Goal: Information Seeking & Learning: Learn about a topic

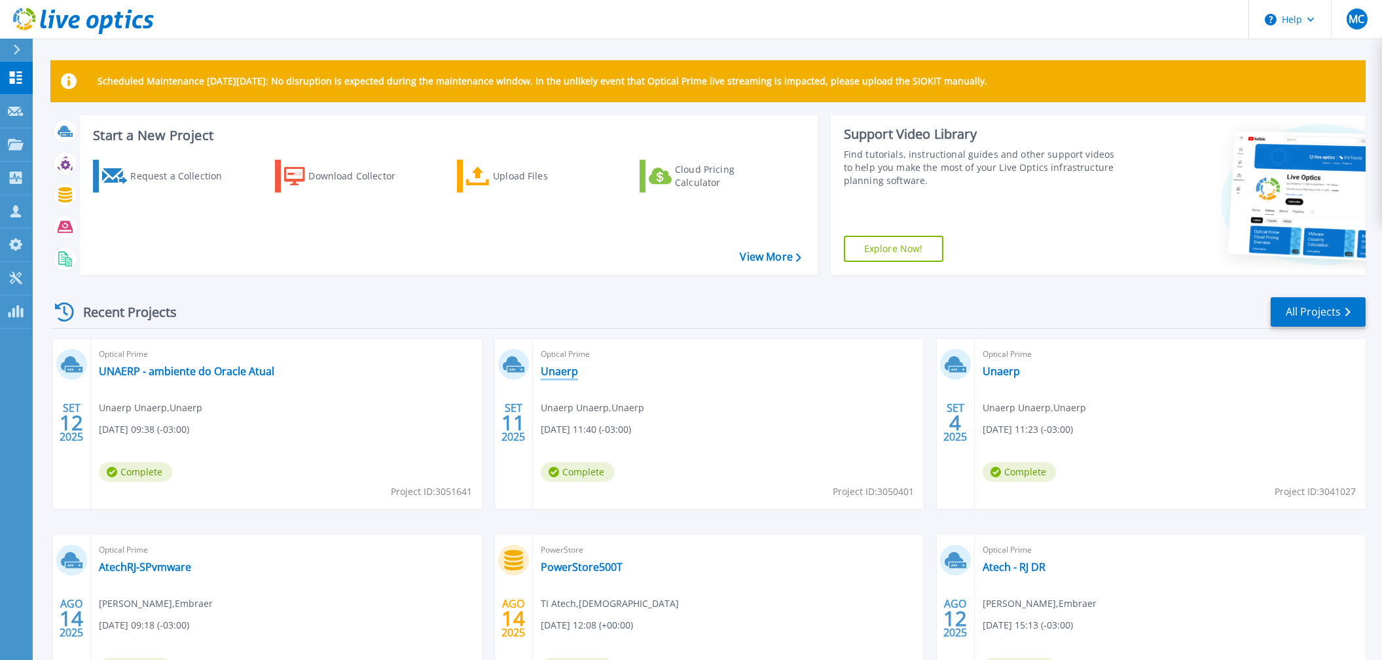
click at [552, 368] on link "Unaerp" at bounding box center [559, 371] width 37 height 13
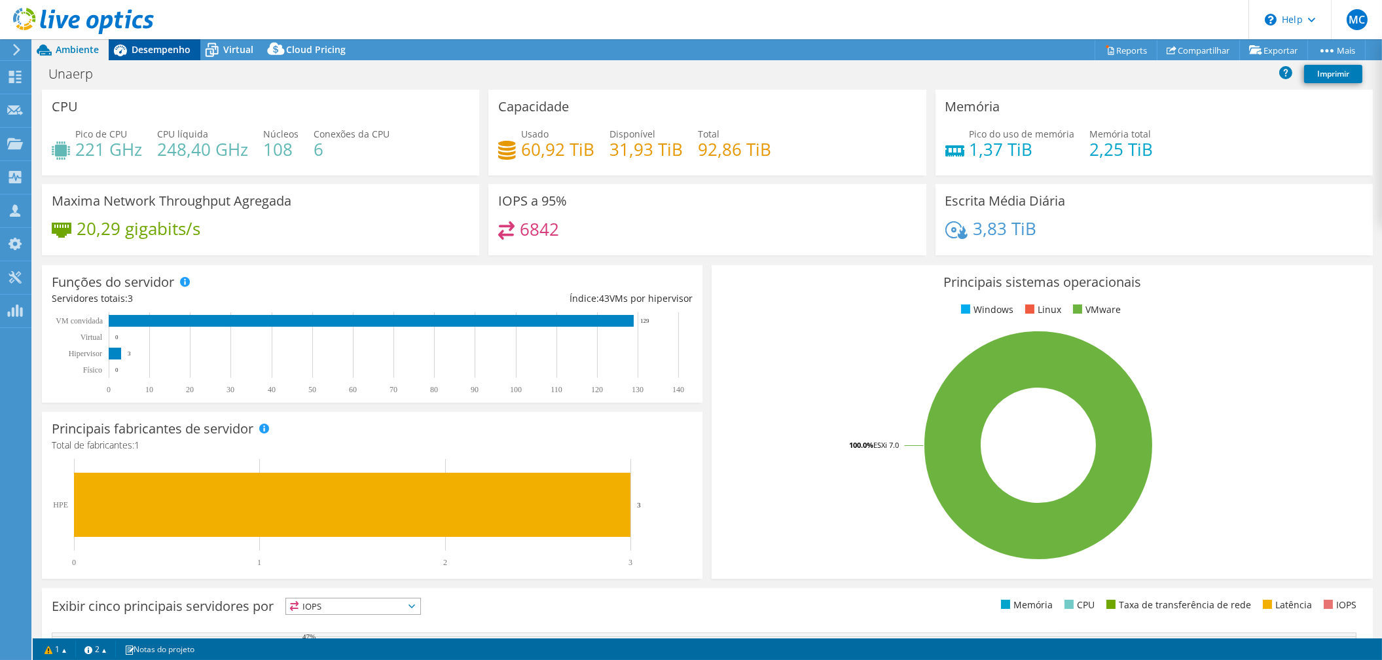
click at [168, 48] on span "Desempenho" at bounding box center [161, 49] width 59 height 12
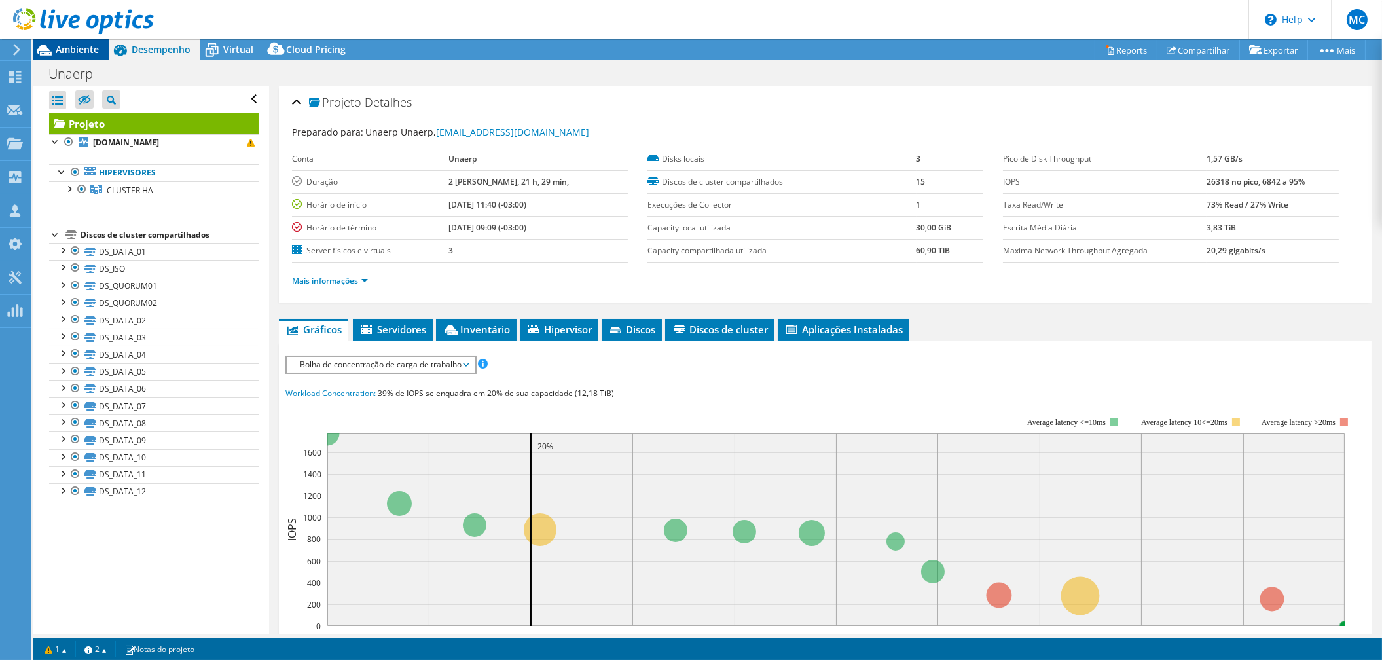
click at [72, 49] on span "Ambiente" at bounding box center [77, 49] width 43 height 12
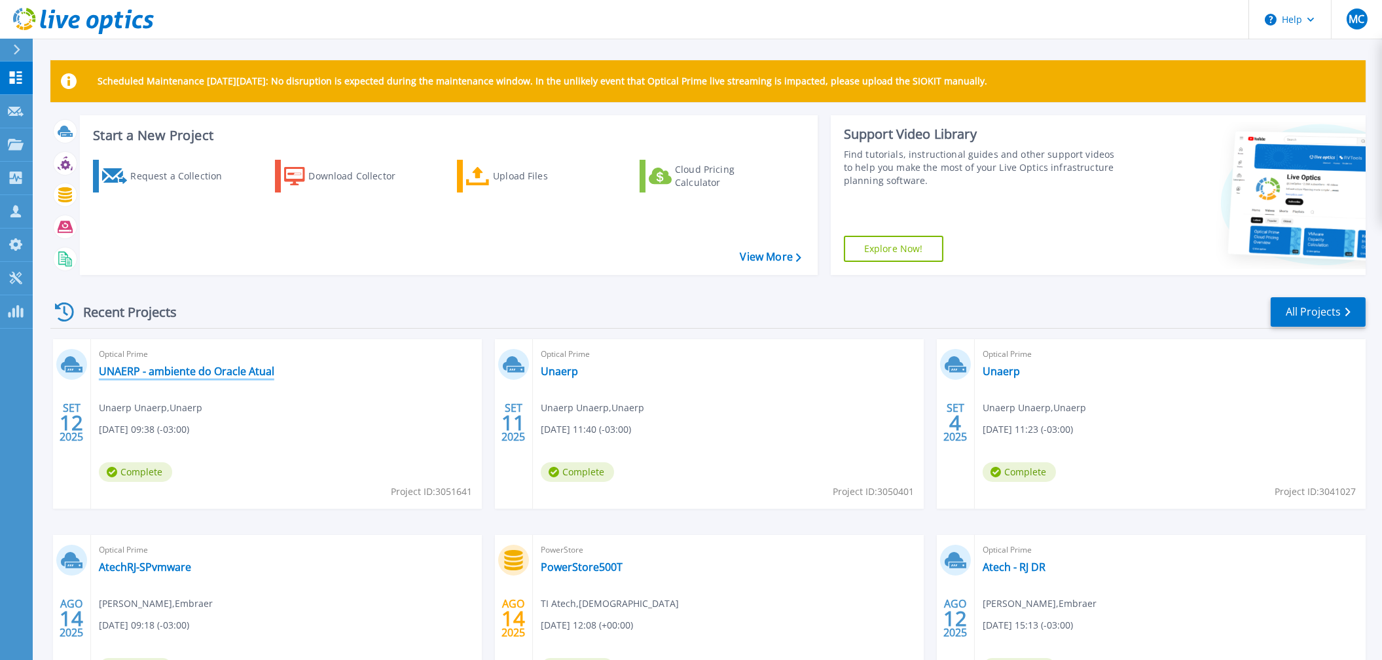
click at [227, 368] on link "UNAERP - ambiente do Oracle Atual" at bounding box center [186, 371] width 175 height 13
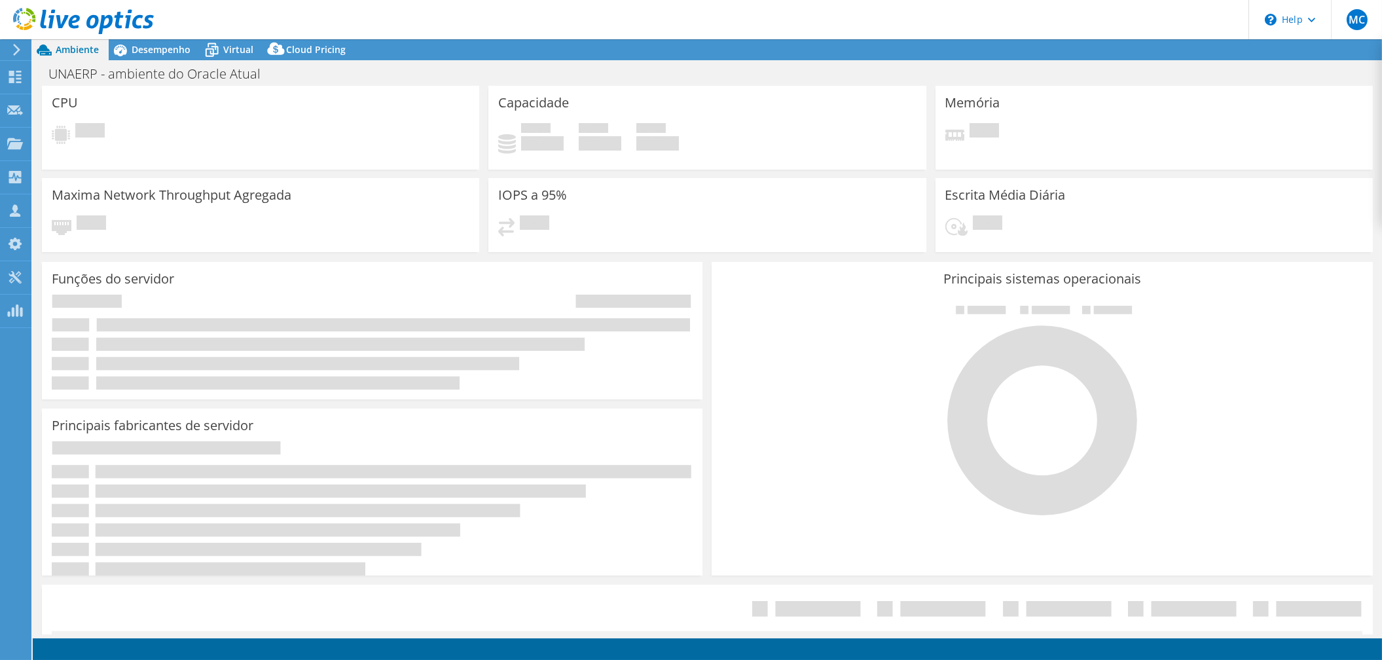
select select "USD"
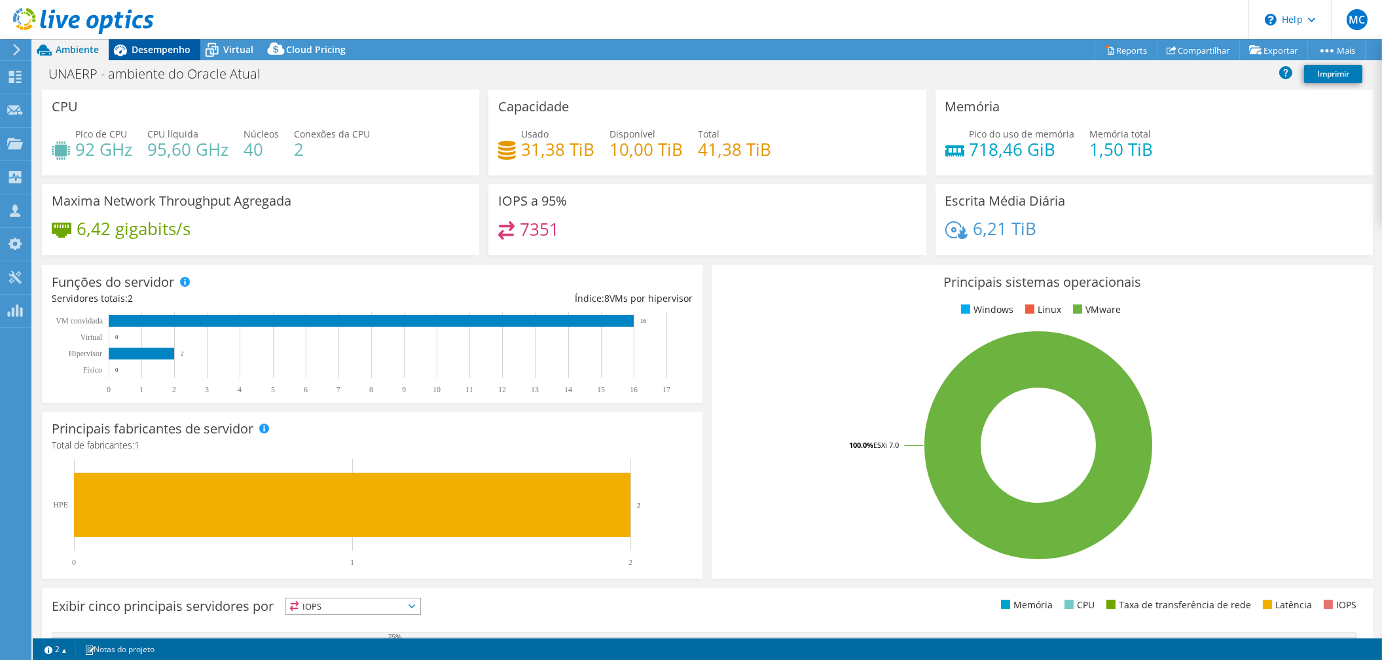
click at [145, 48] on span "Desempenho" at bounding box center [161, 49] width 59 height 12
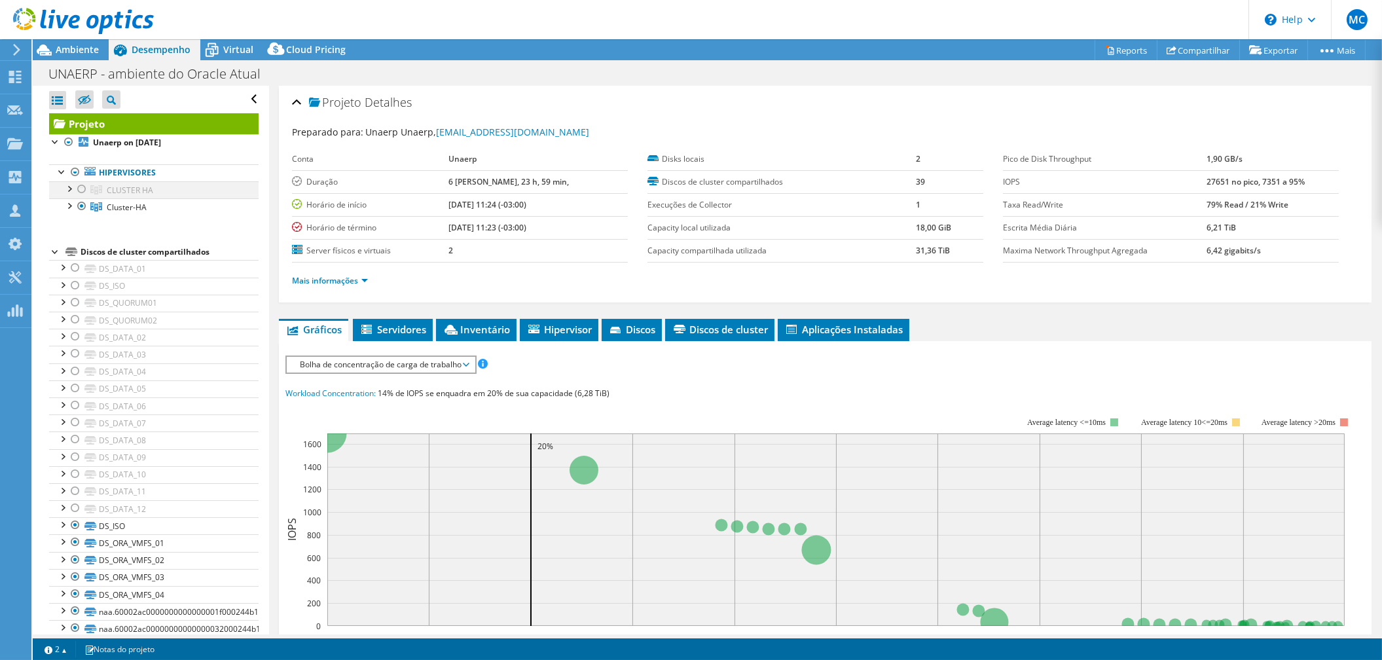
click at [80, 187] on div at bounding box center [81, 189] width 13 height 16
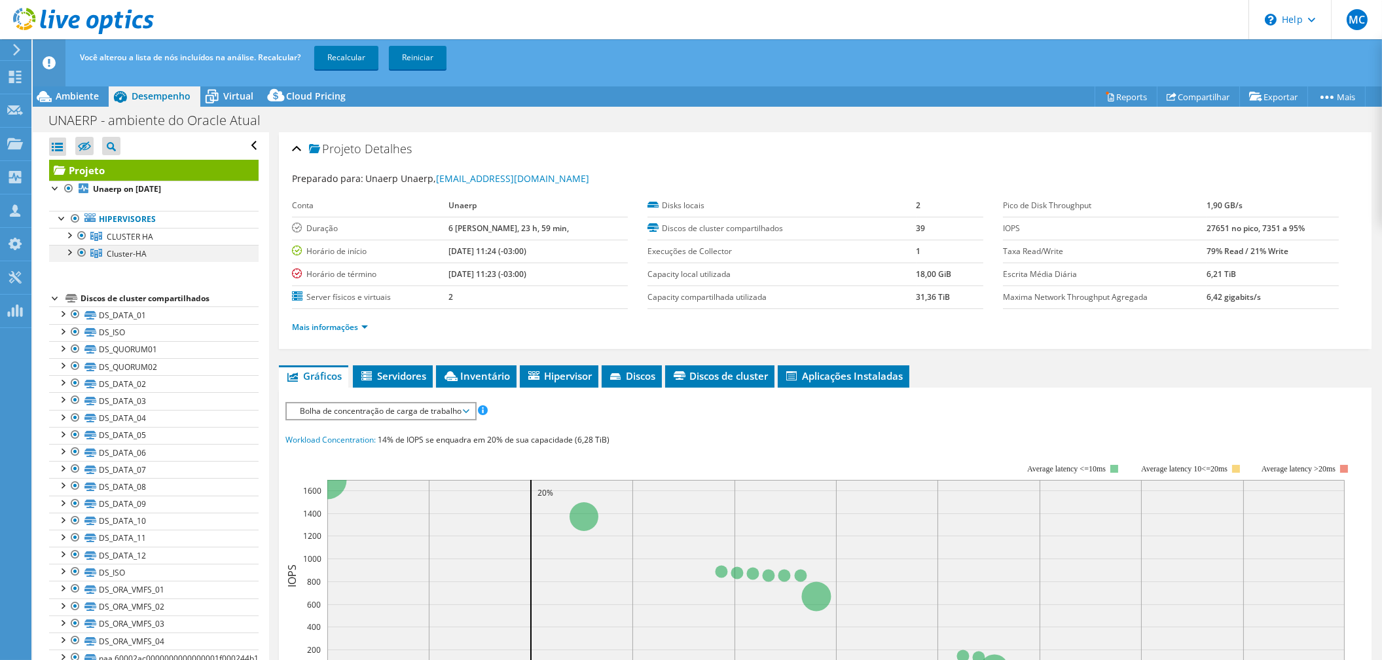
click at [82, 251] on div at bounding box center [81, 253] width 13 height 16
click at [331, 58] on link "Recalcular" at bounding box center [346, 58] width 64 height 24
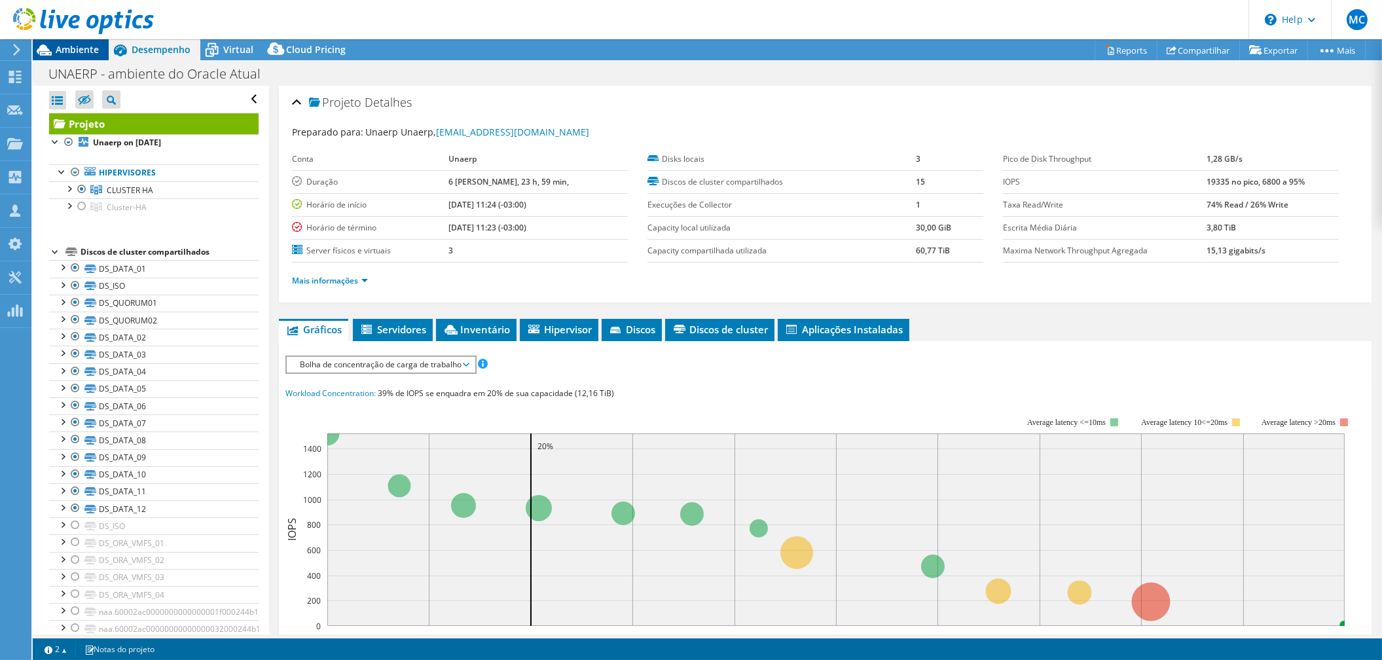
click at [84, 52] on span "Ambiente" at bounding box center [77, 49] width 43 height 12
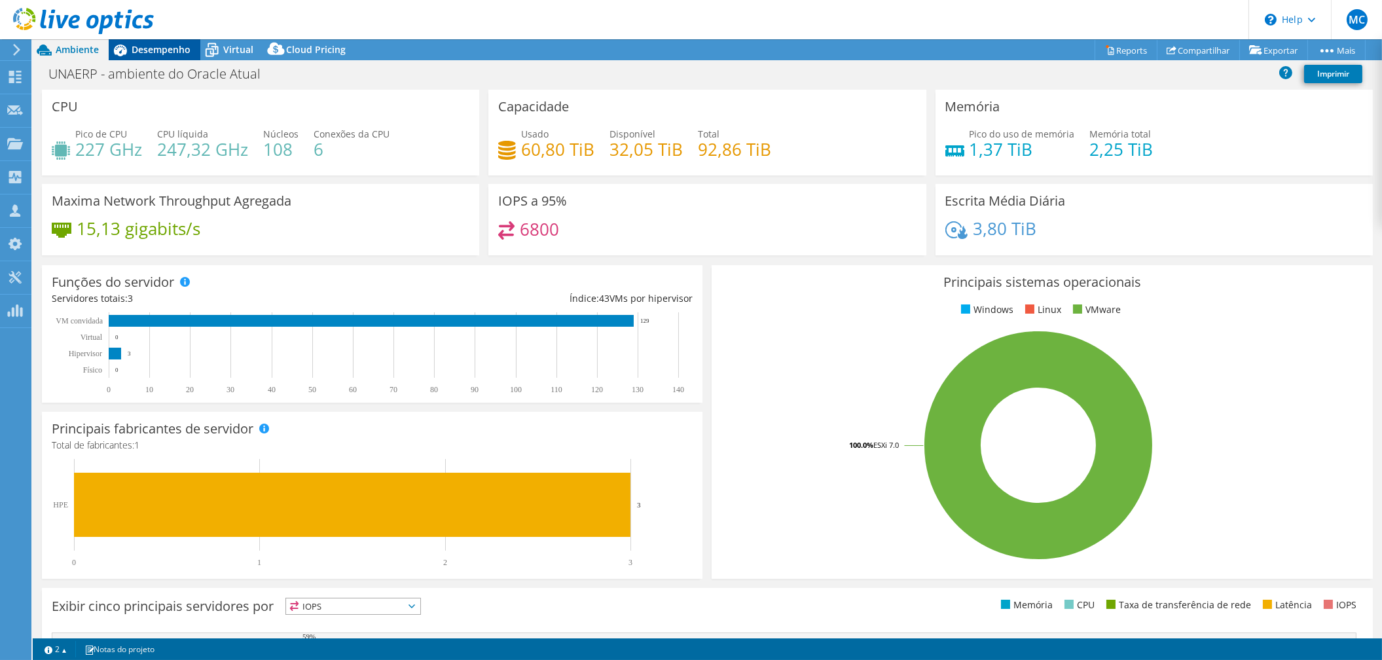
click at [160, 56] on div "Desempenho" at bounding box center [155, 49] width 92 height 21
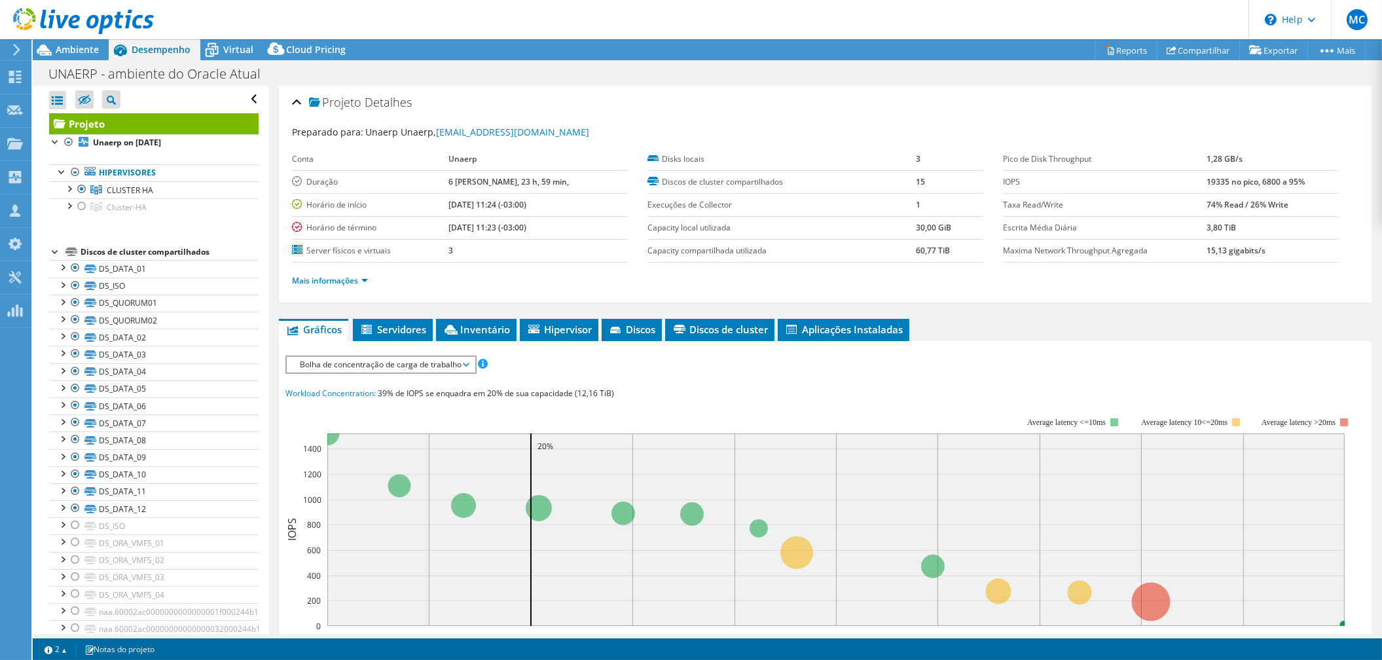
click at [81, 16] on icon at bounding box center [83, 21] width 141 height 27
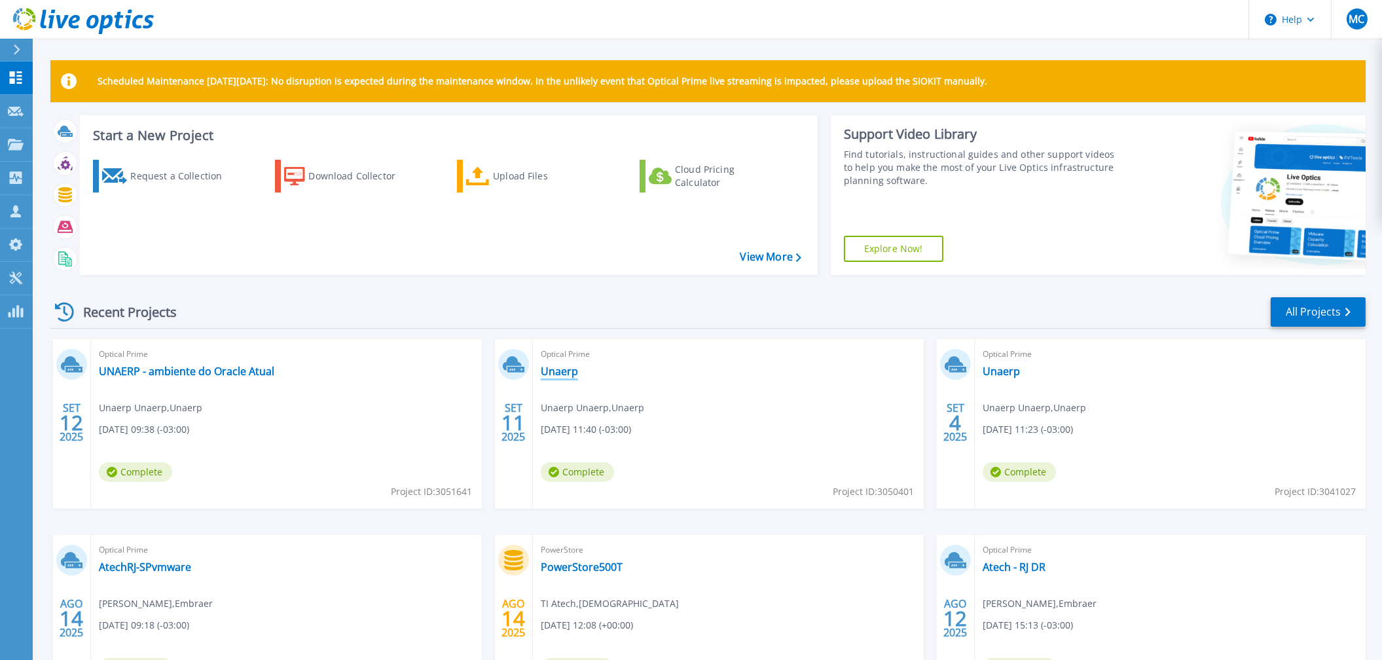
click at [556, 371] on link "Unaerp" at bounding box center [559, 371] width 37 height 13
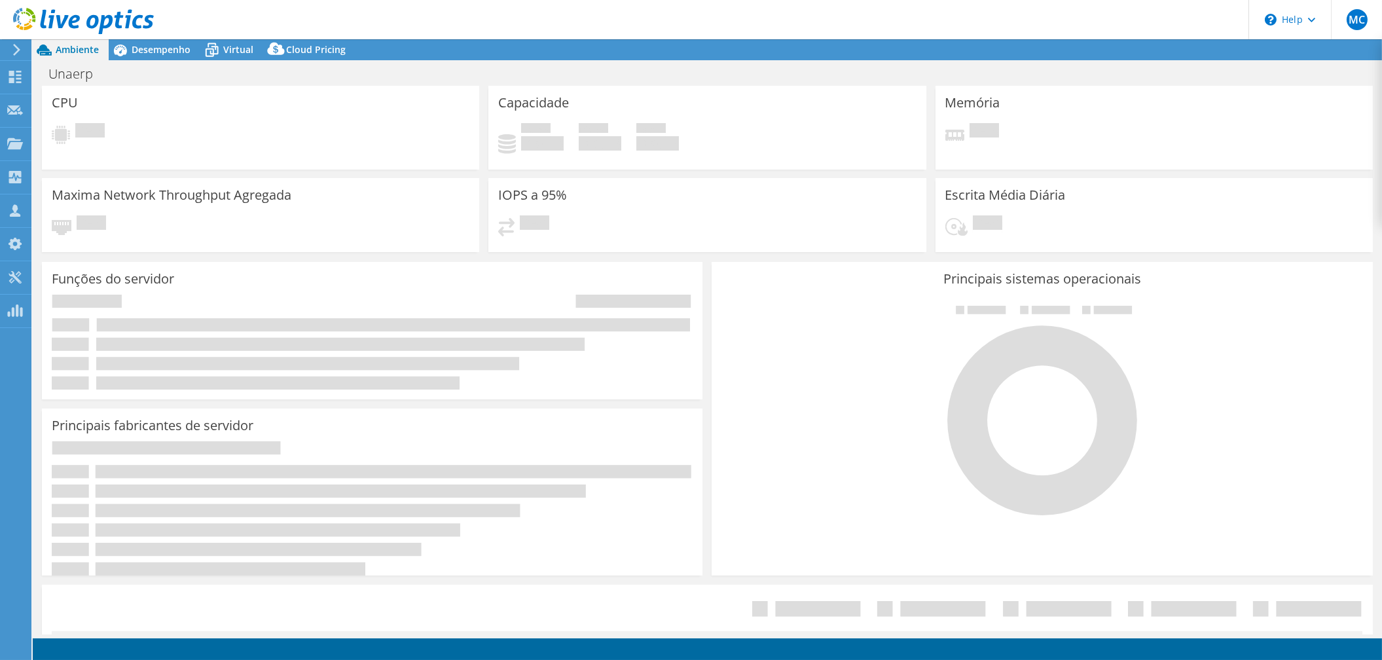
select select "USD"
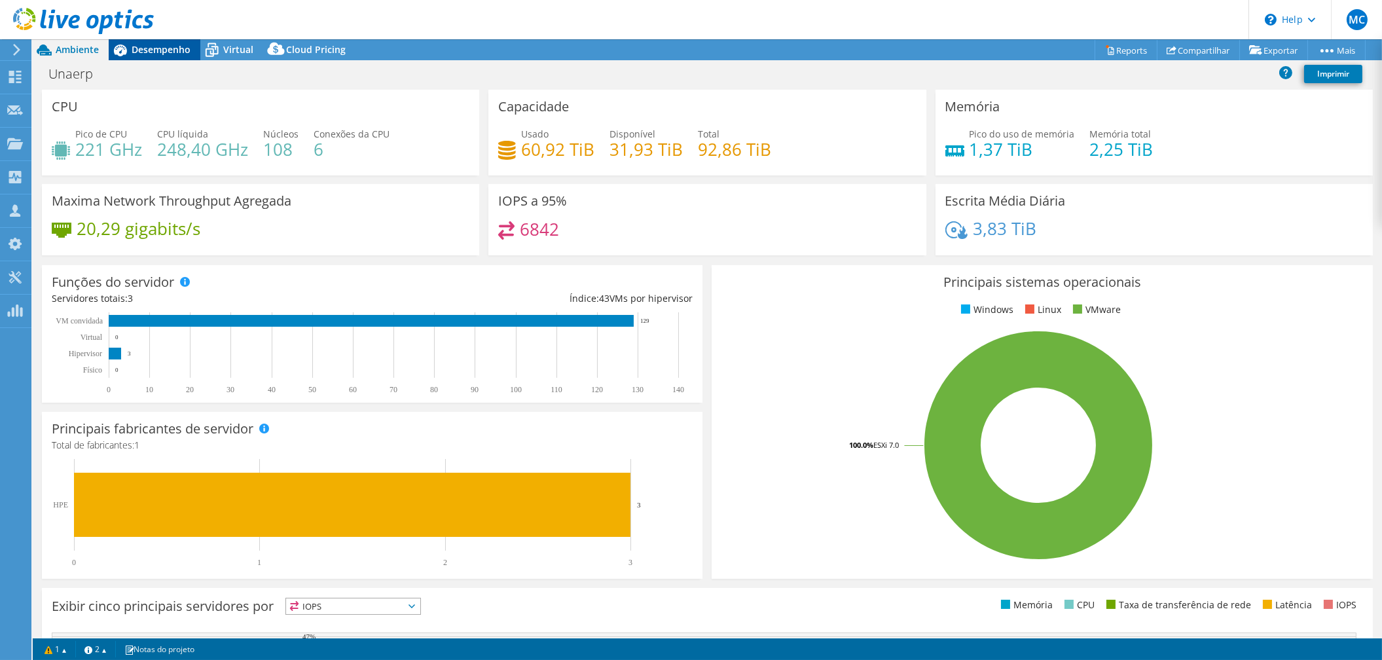
click at [168, 48] on span "Desempenho" at bounding box center [161, 49] width 59 height 12
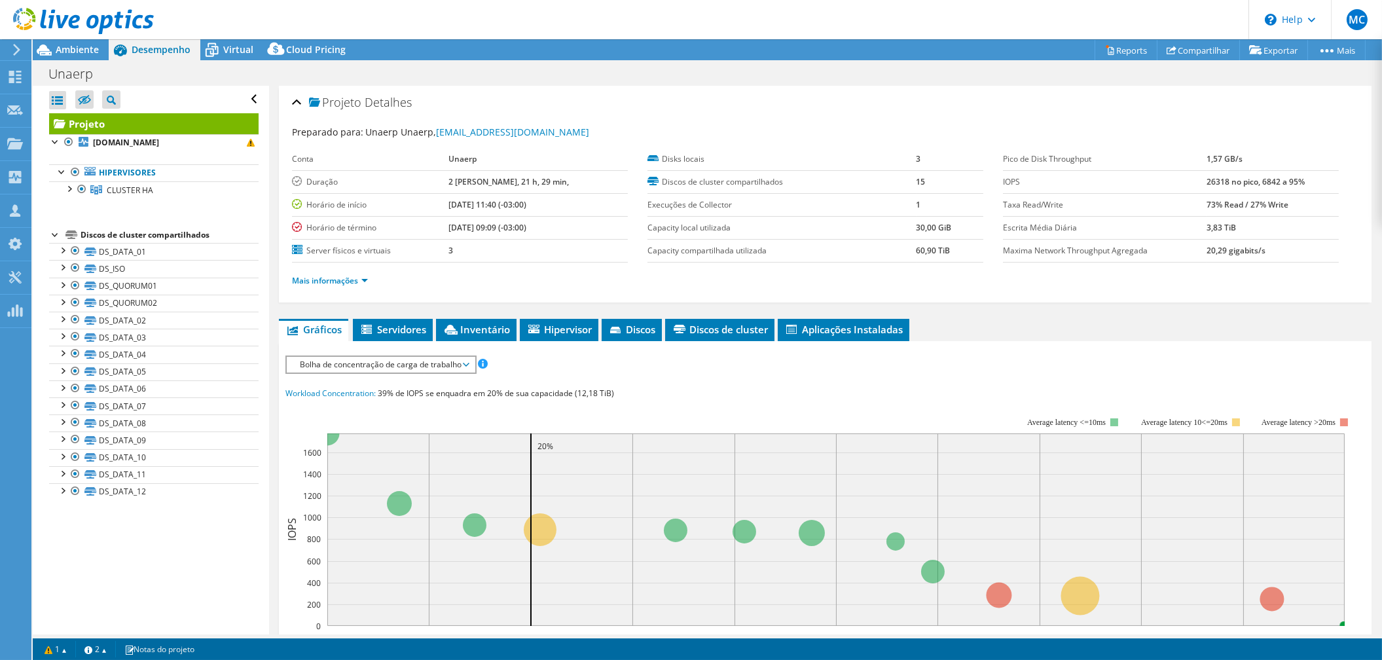
click at [399, 368] on span "Bolha de concentração de carga de trabalho" at bounding box center [380, 365] width 175 height 16
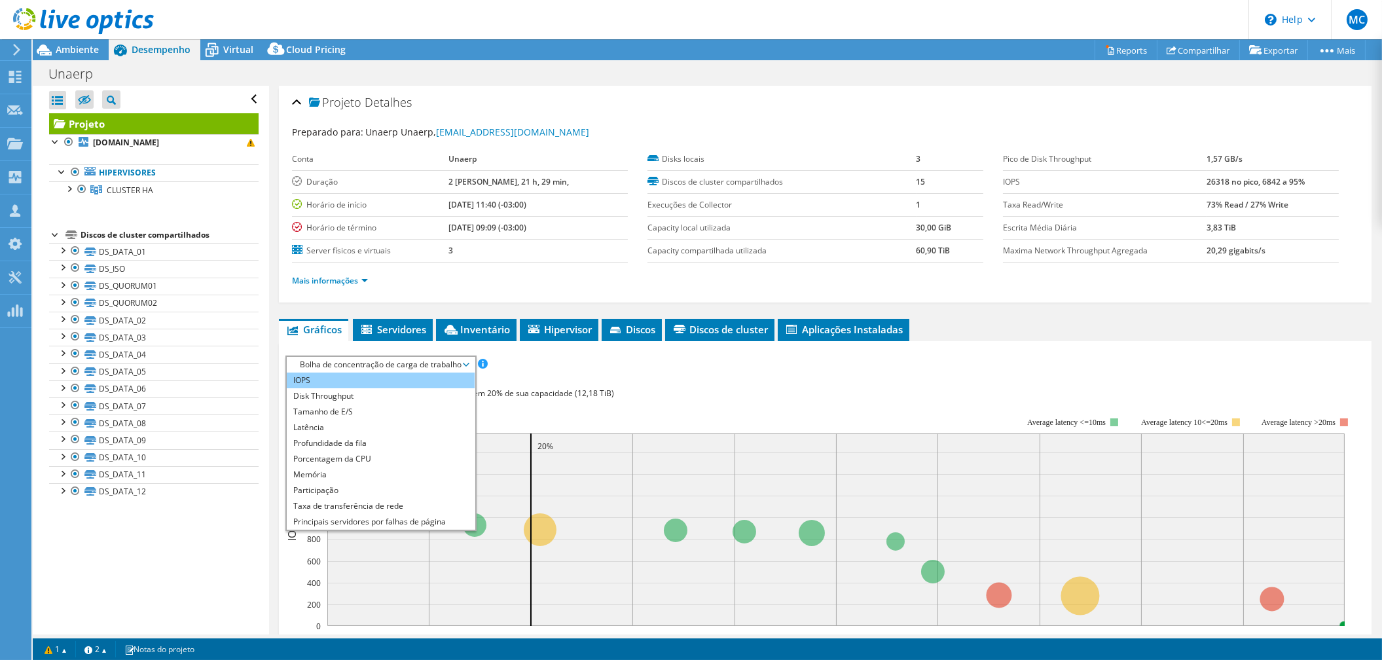
click at [389, 383] on li "IOPS" at bounding box center [381, 381] width 188 height 16
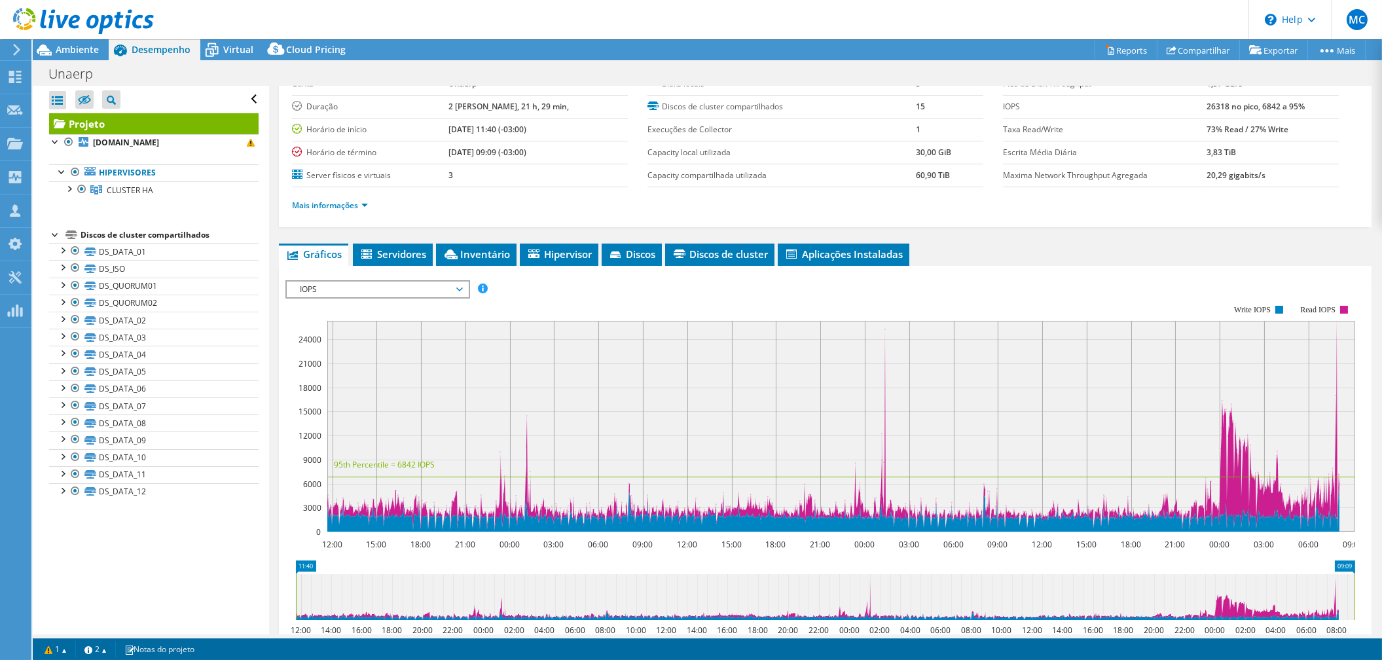
scroll to position [92, 0]
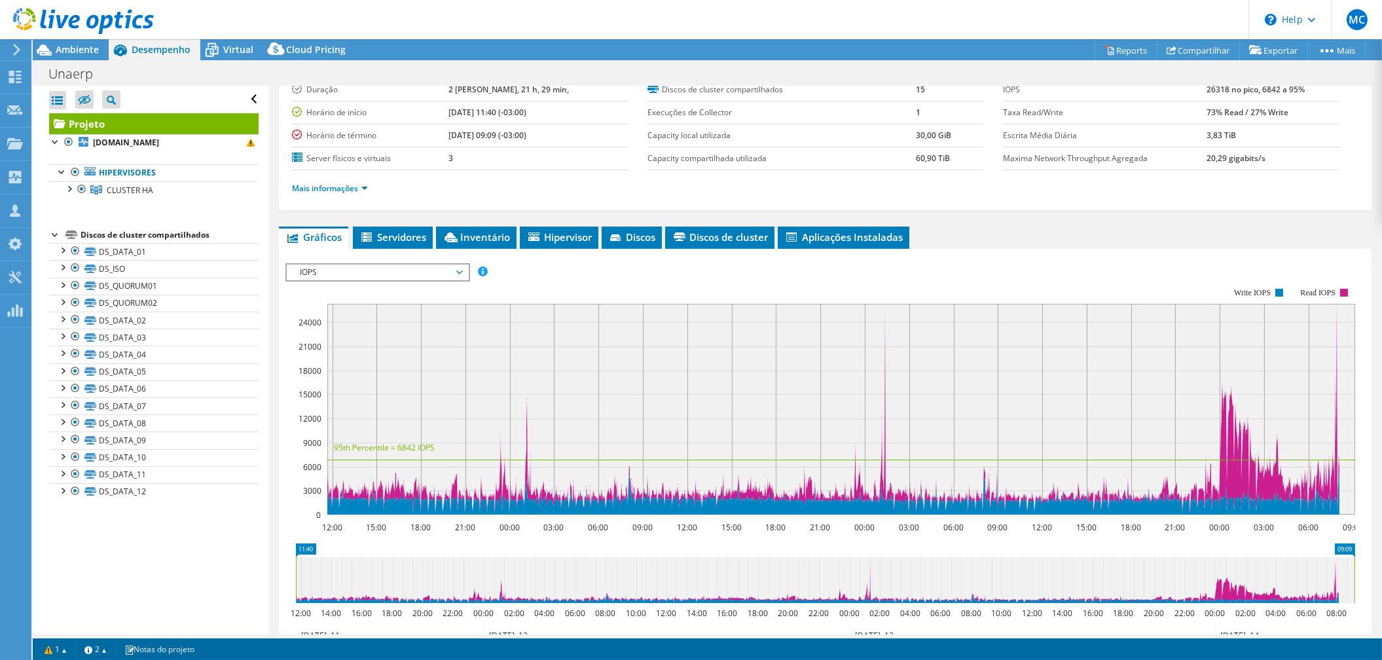
click at [380, 265] on span "IOPS" at bounding box center [377, 273] width 168 height 16
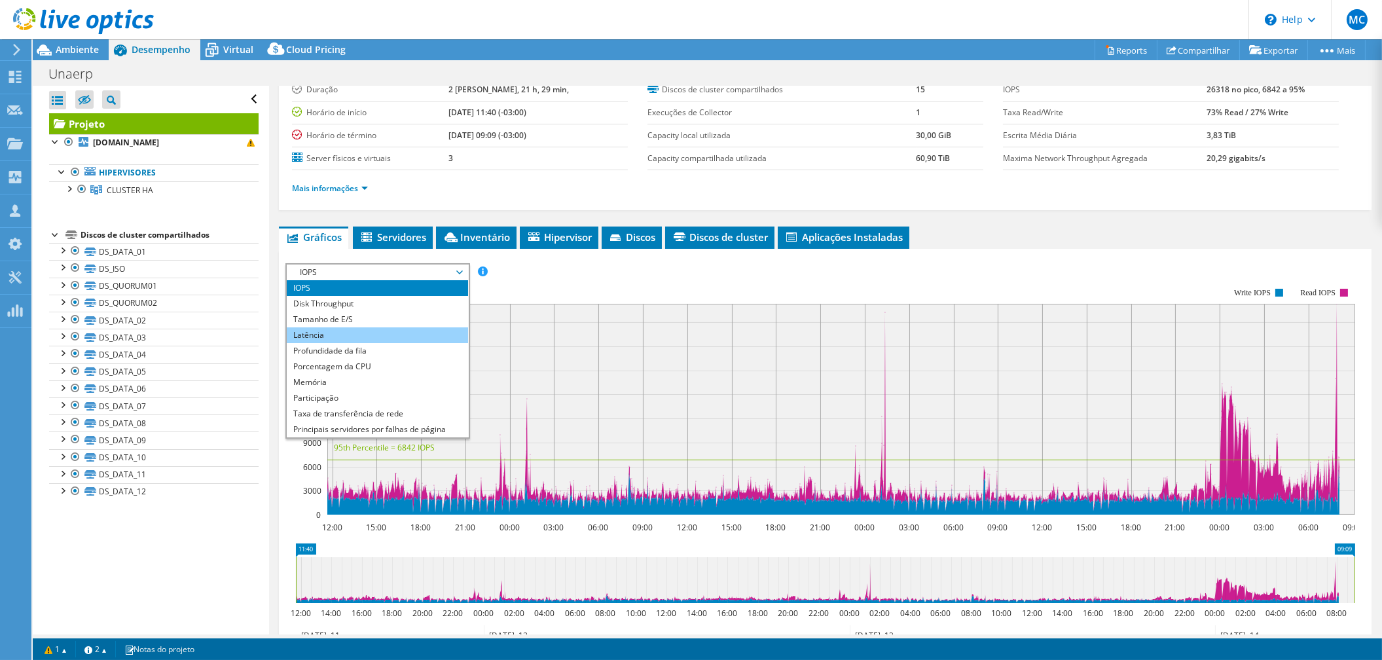
click at [369, 327] on li "Latência" at bounding box center [377, 335] width 181 height 16
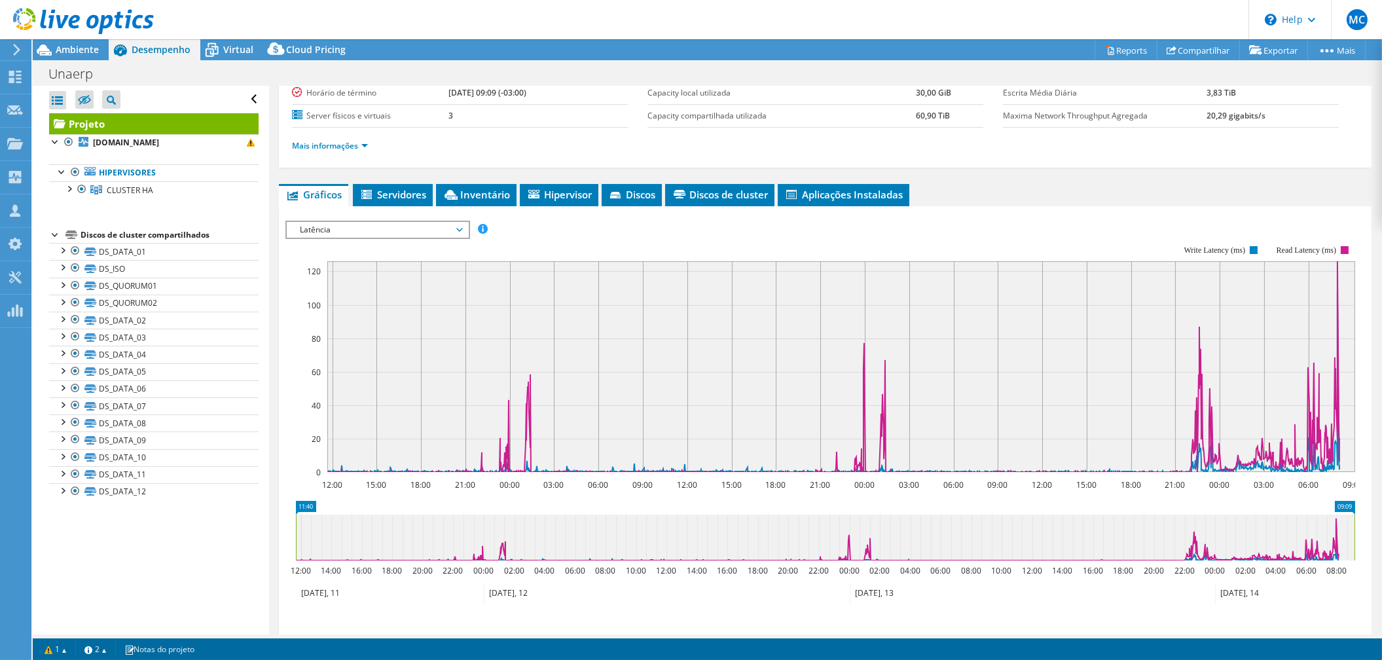
scroll to position [139, 0]
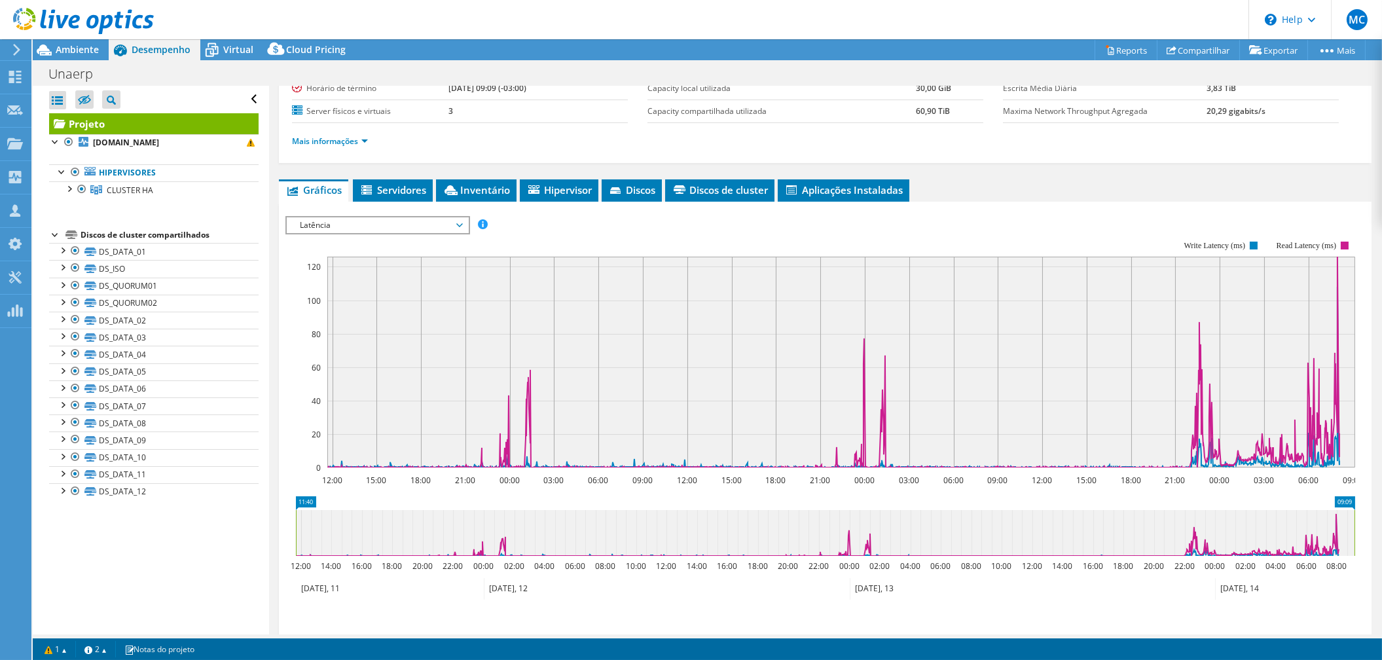
click at [336, 227] on span "Latência" at bounding box center [377, 225] width 168 height 16
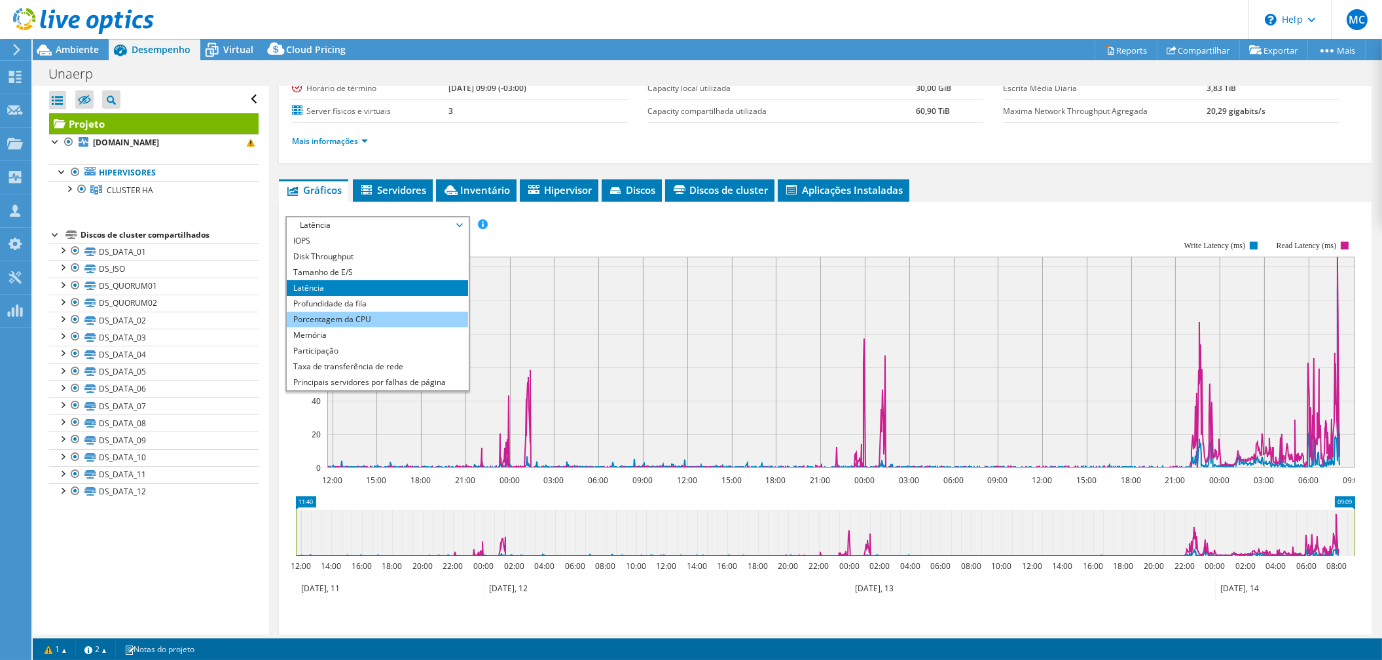
click at [386, 316] on li "Porcentagem da CPU" at bounding box center [377, 320] width 181 height 16
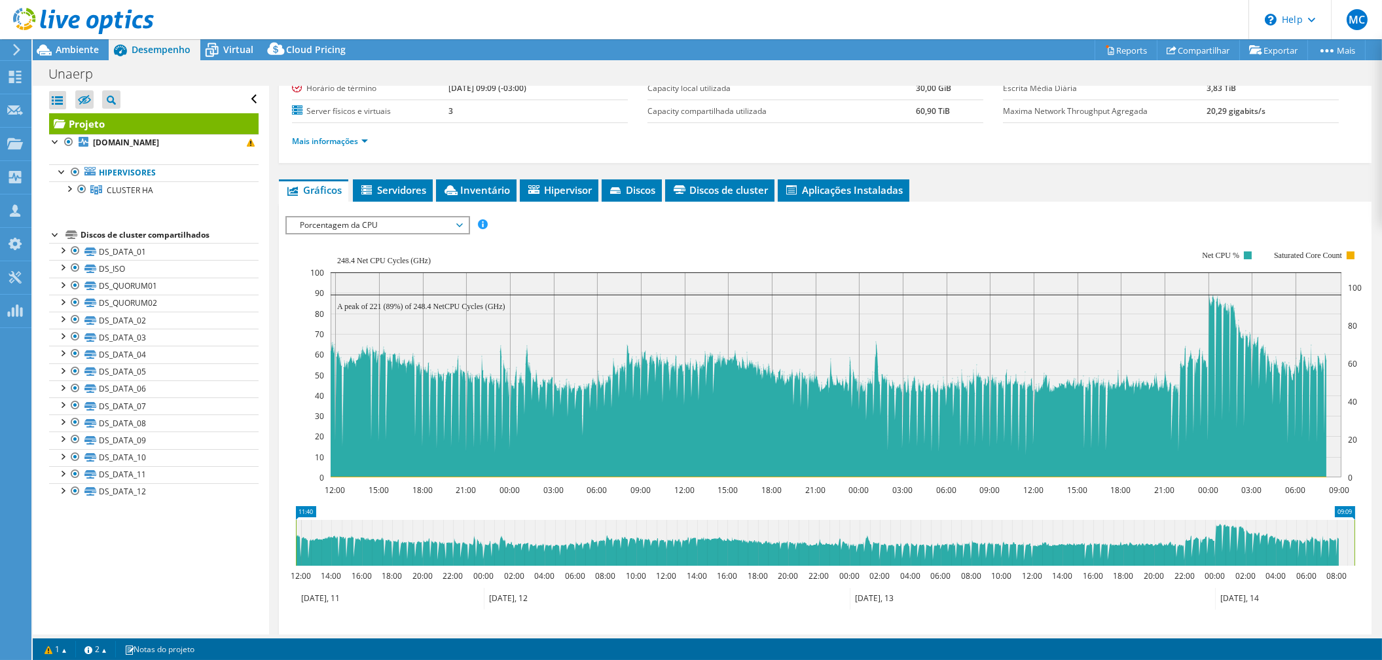
click at [363, 219] on span "Porcentagem da CPU" at bounding box center [377, 225] width 168 height 16
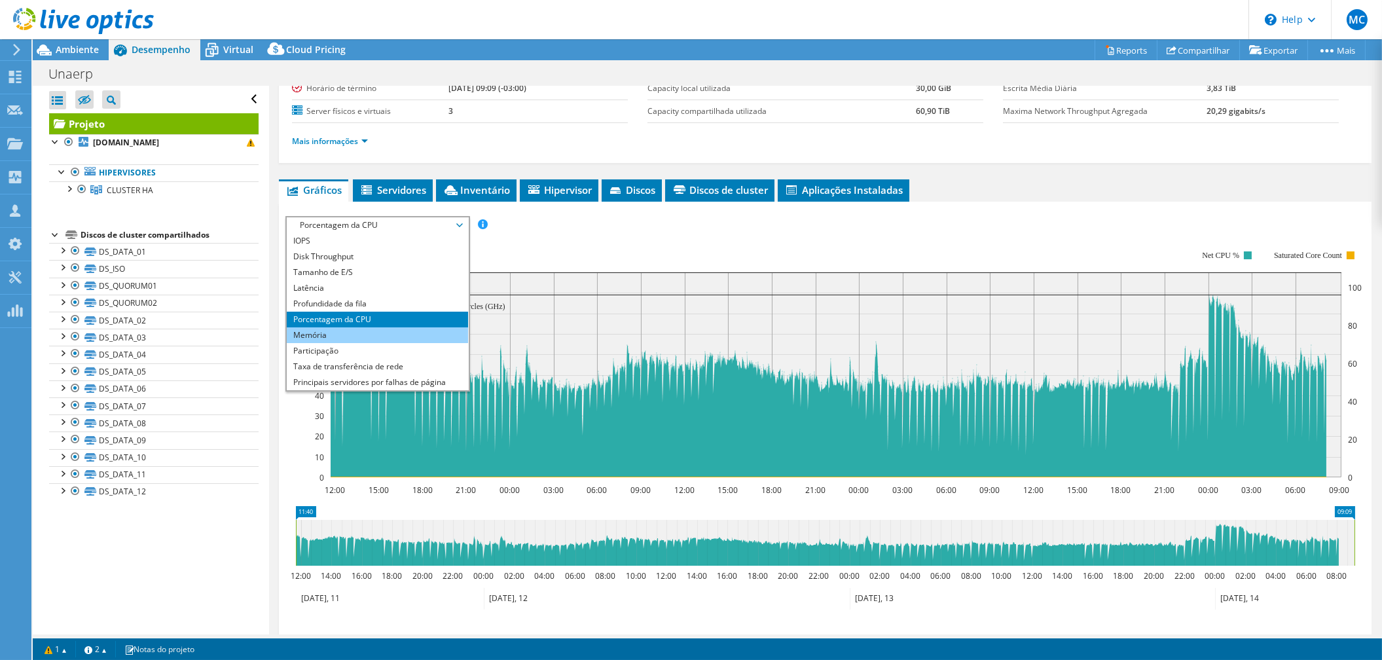
click at [392, 330] on li "Memória" at bounding box center [377, 335] width 181 height 16
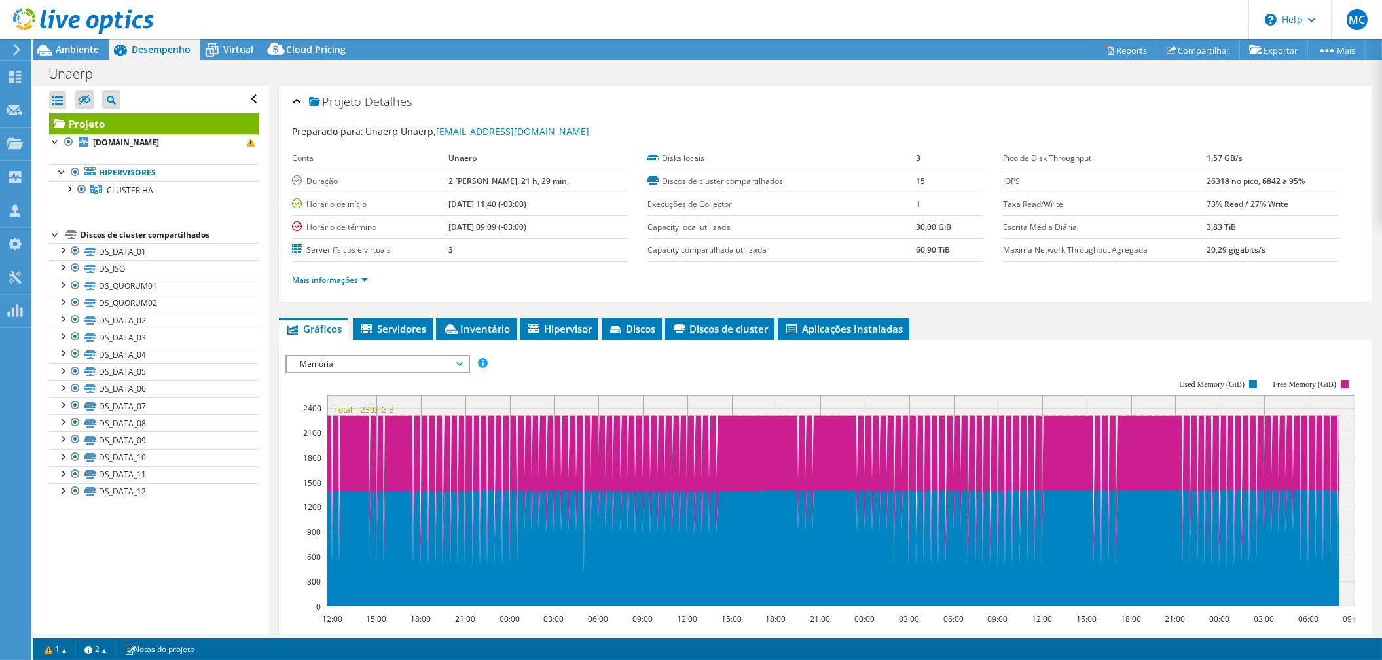
scroll to position [0, 0]
click at [83, 51] on span "Ambiente" at bounding box center [77, 49] width 43 height 12
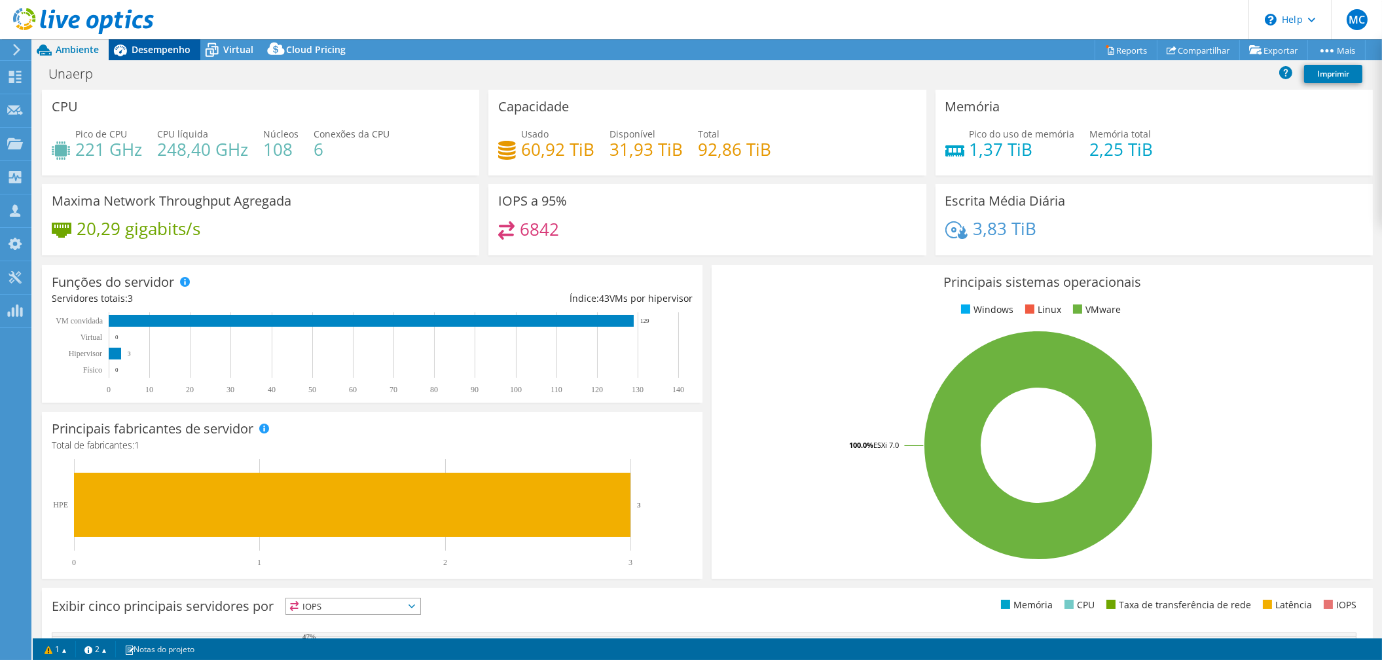
click at [163, 53] on span "Desempenho" at bounding box center [161, 49] width 59 height 12
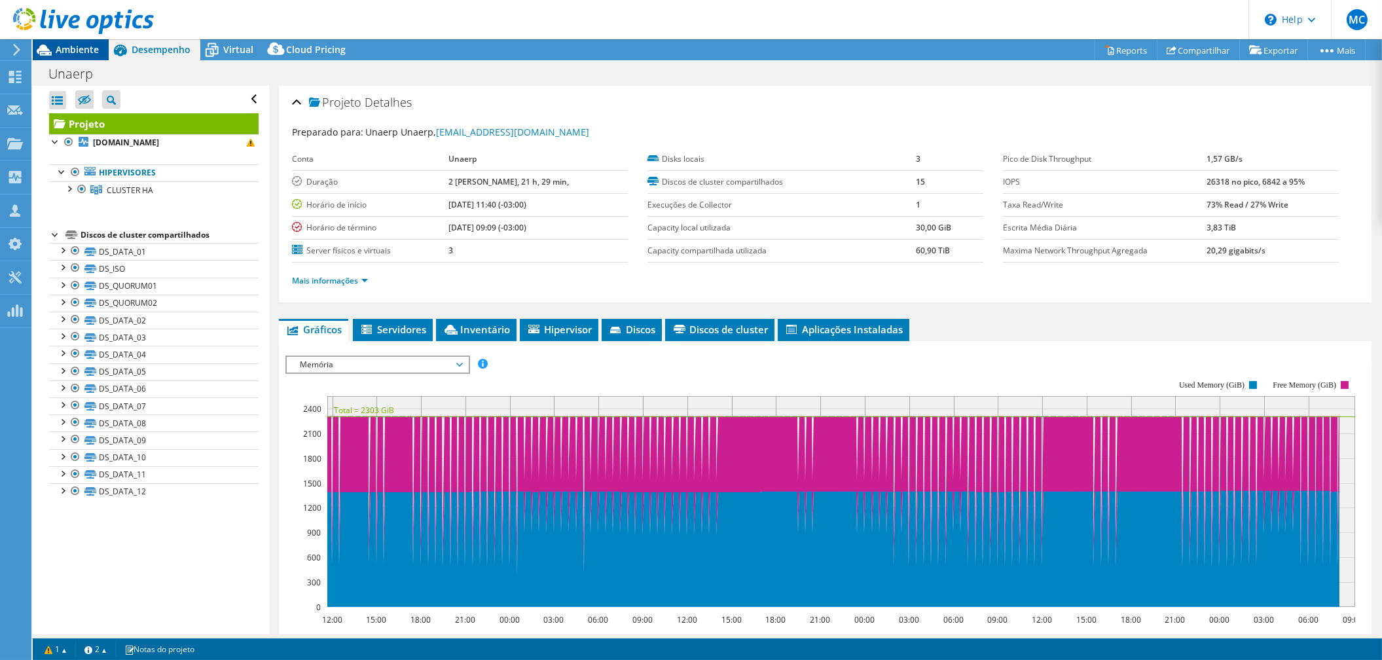
click at [77, 44] on span "Ambiente" at bounding box center [77, 49] width 43 height 12
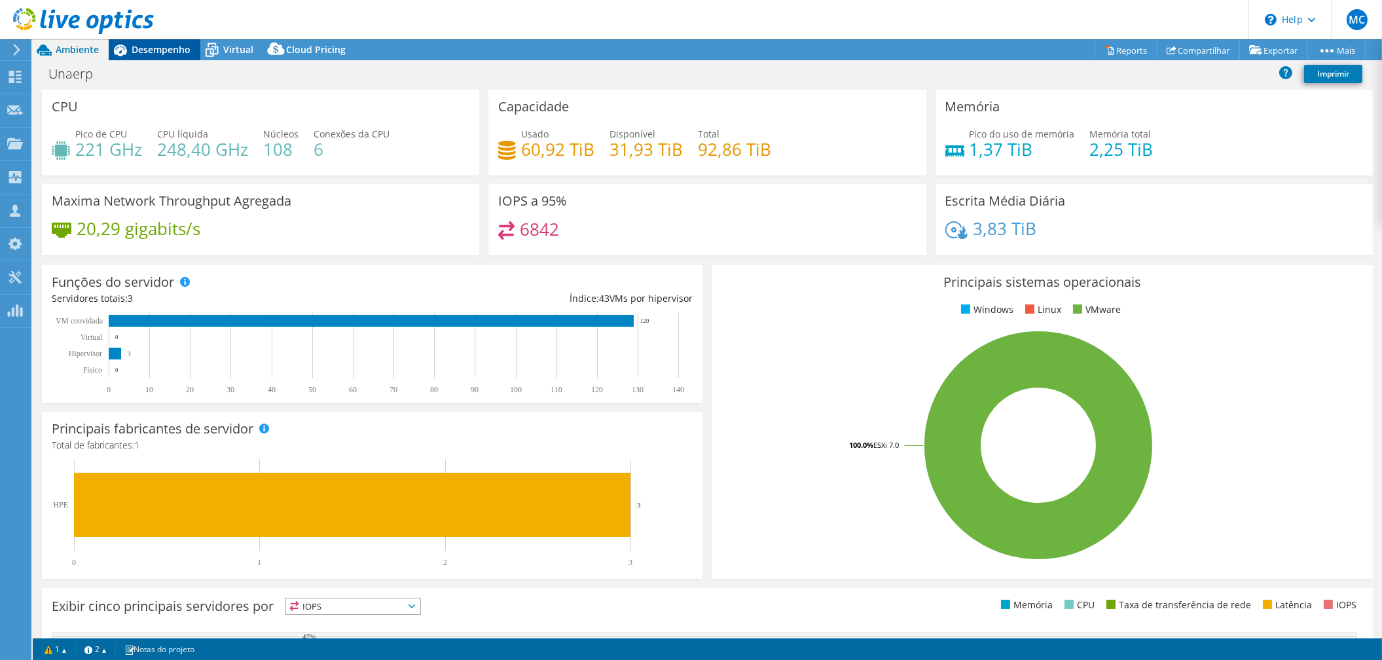
click at [168, 52] on span "Desempenho" at bounding box center [161, 49] width 59 height 12
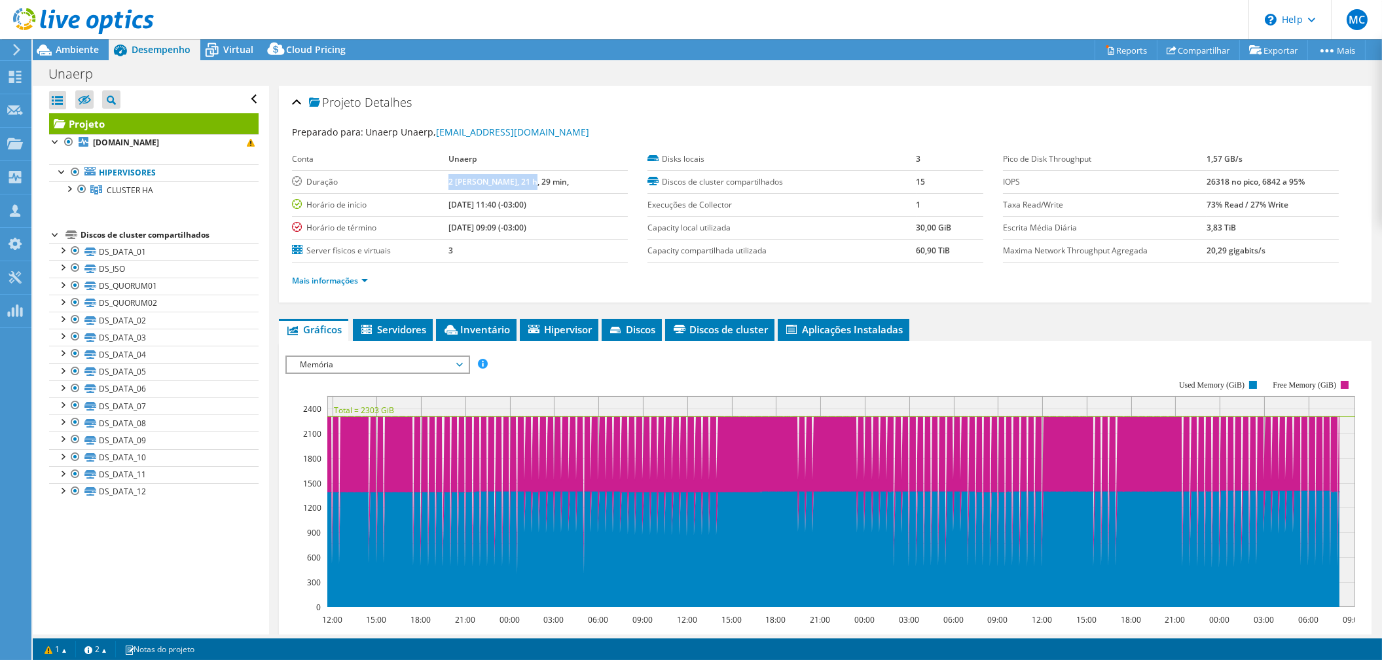
drag, startPoint x: 469, startPoint y: 180, endPoint x: 542, endPoint y: 187, distance: 73.0
click at [542, 187] on td "2 dias, 21 h, 29 min," at bounding box center [538, 181] width 179 height 23
drag, startPoint x: 552, startPoint y: 229, endPoint x: 437, endPoint y: 201, distance: 117.8
click at [437, 201] on tbody "Conta Unaerp Duração 2 dias, 21 h, 29 min, Horário de início 09/11/2025, 11:40 …" at bounding box center [460, 205] width 336 height 115
click at [339, 281] on link "Mais informações" at bounding box center [330, 280] width 76 height 11
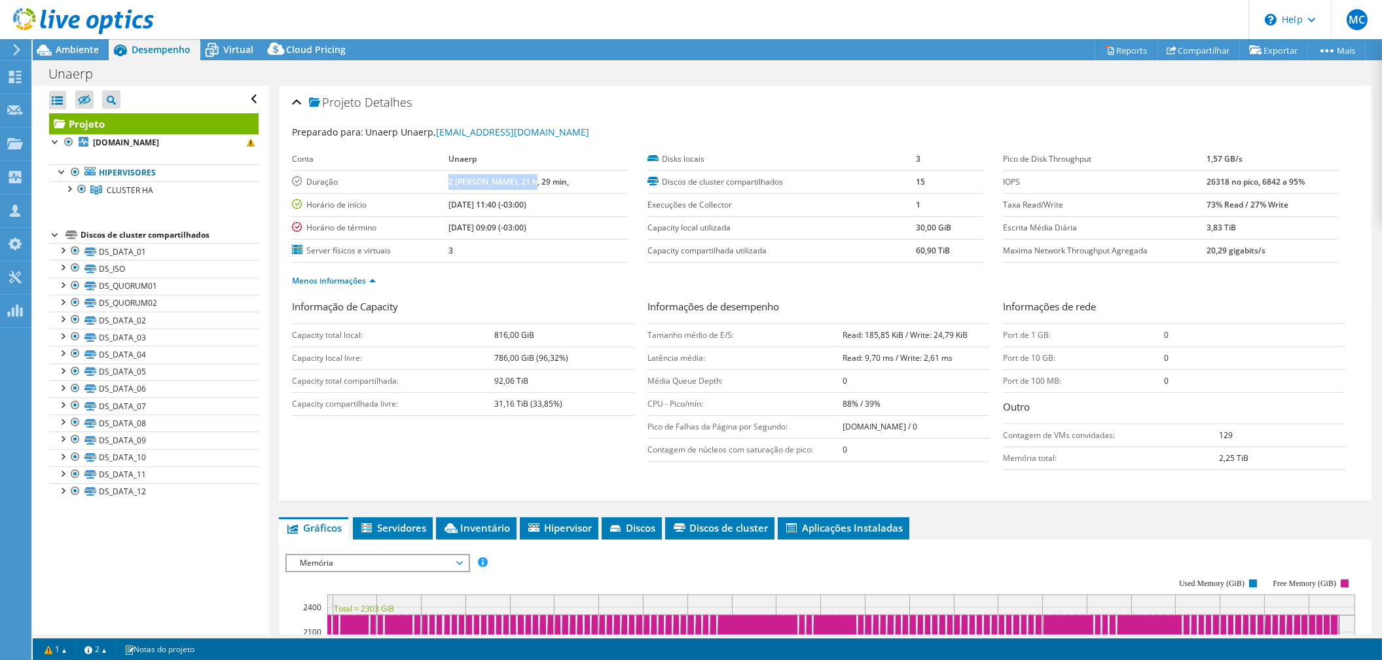
click at [60, 23] on use at bounding box center [83, 21] width 141 height 26
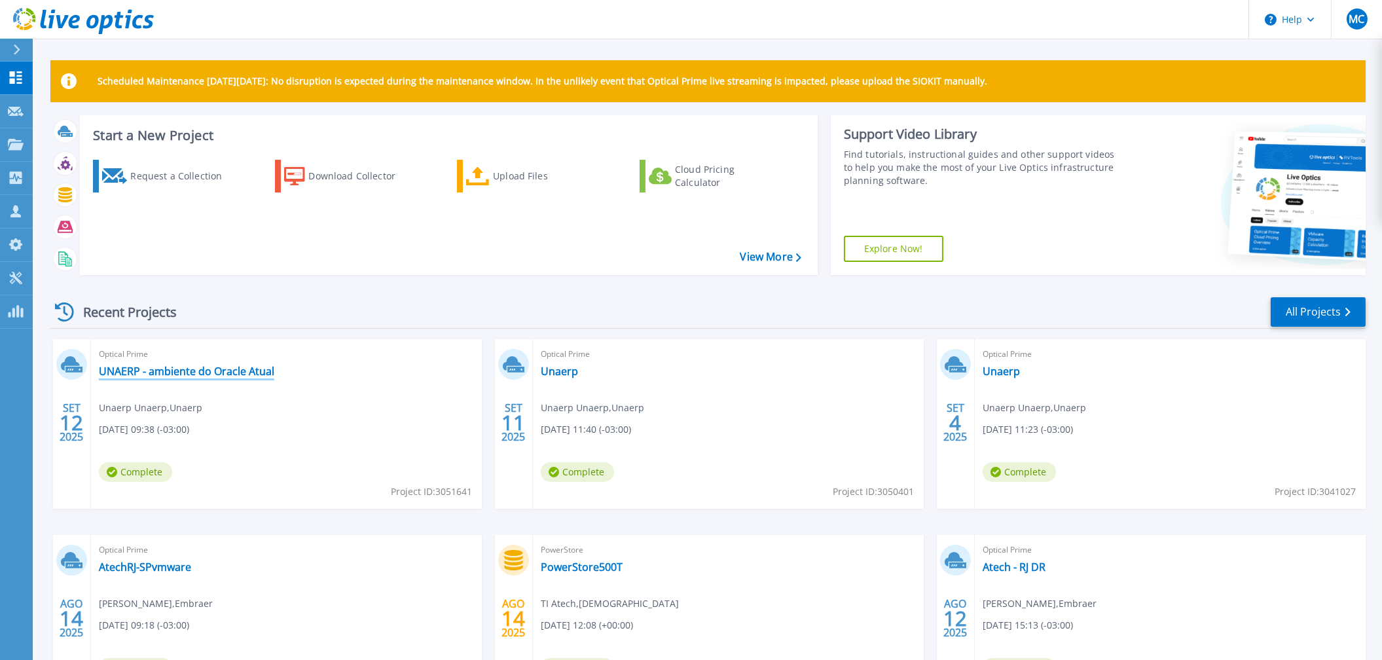
click at [201, 375] on link "UNAERP - ambiente do Oracle Atual" at bounding box center [186, 371] width 175 height 13
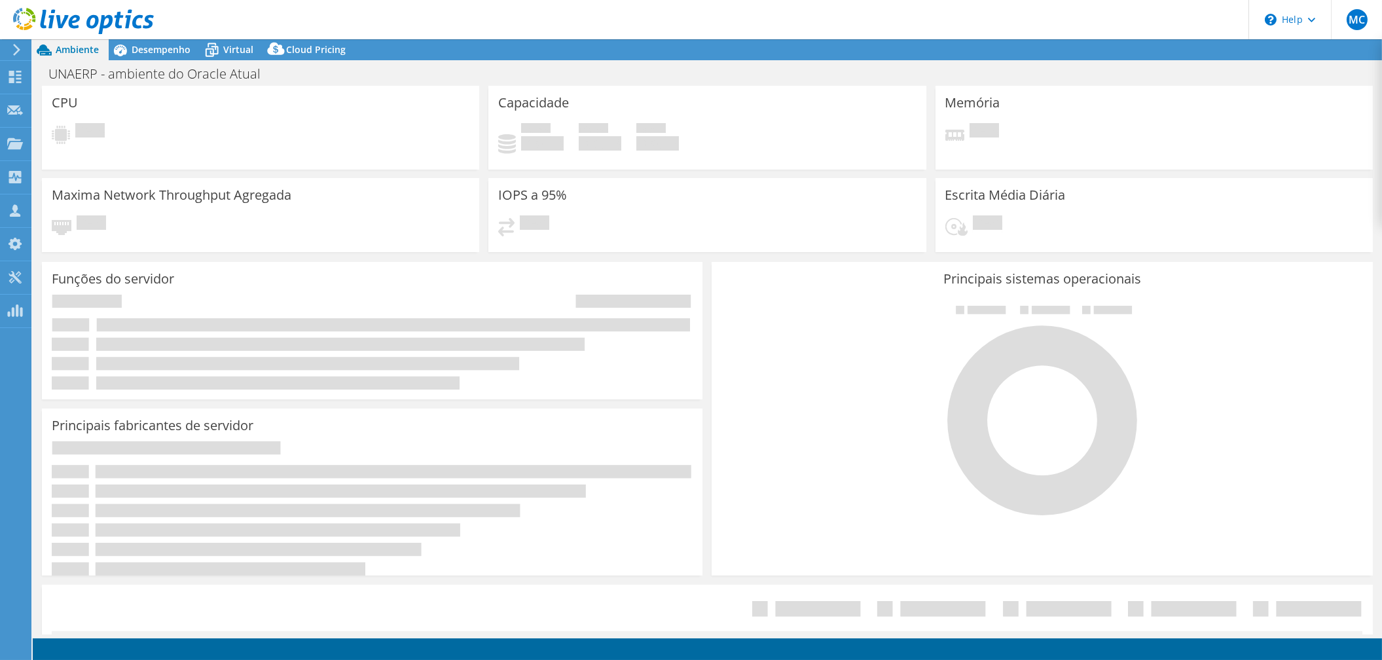
select select "USD"
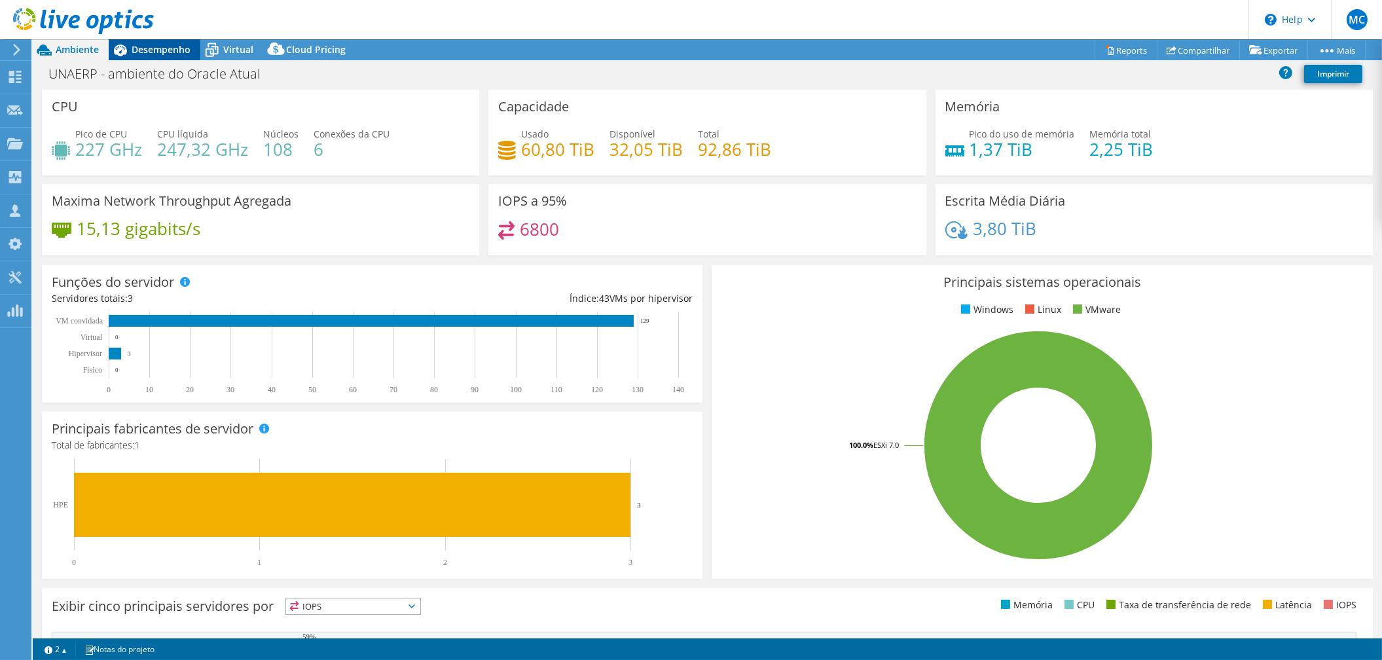
click at [157, 43] on span "Desempenho" at bounding box center [161, 49] width 59 height 12
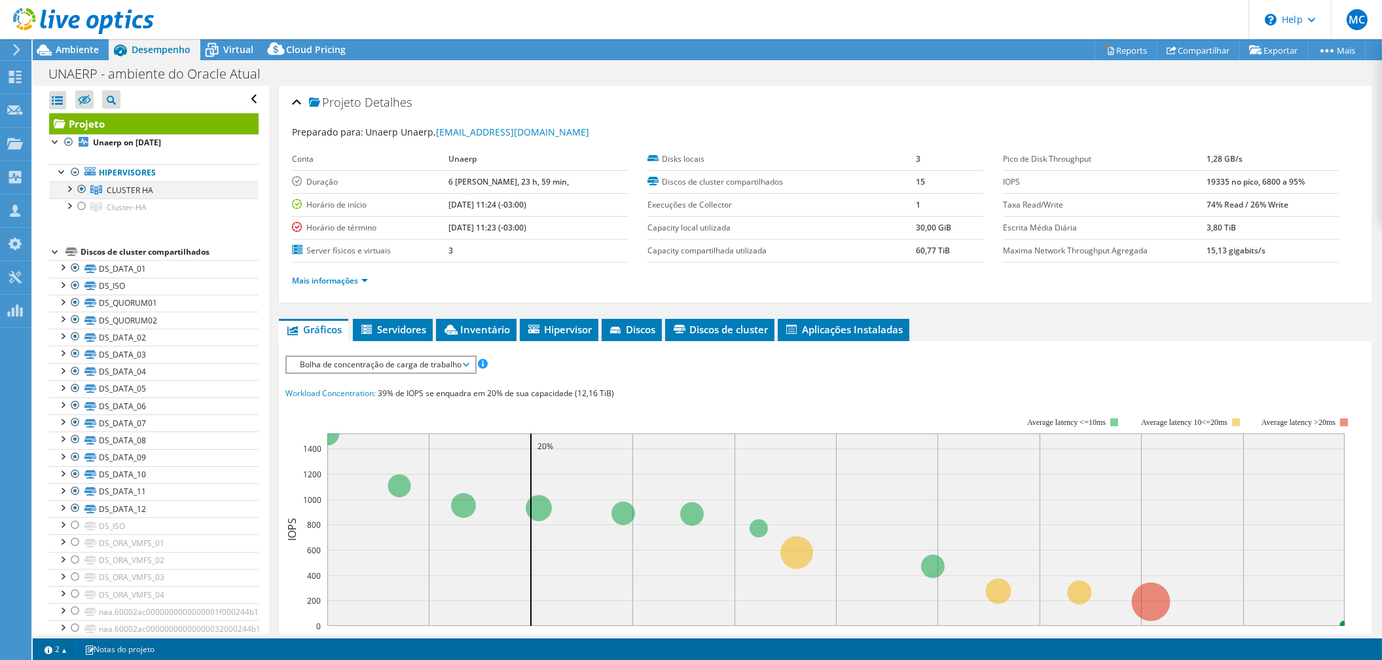
click at [69, 189] on div at bounding box center [68, 187] width 13 height 13
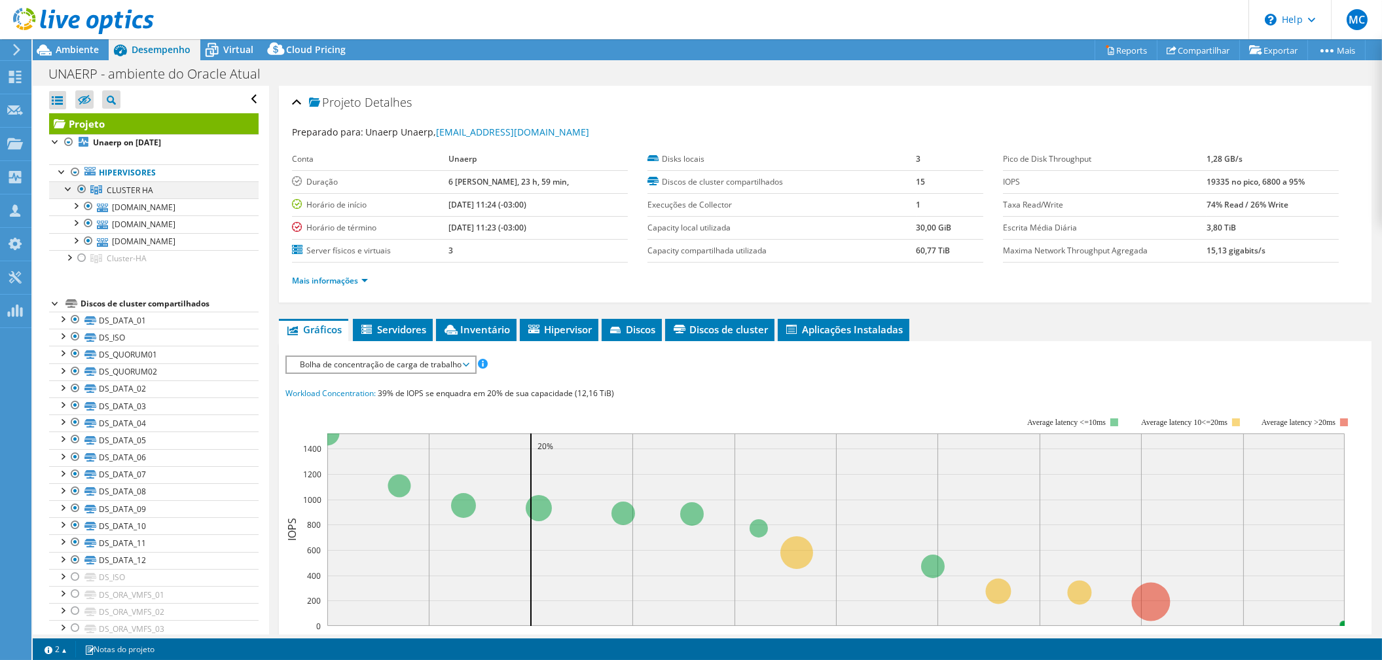
click at [78, 191] on div at bounding box center [81, 189] width 13 height 16
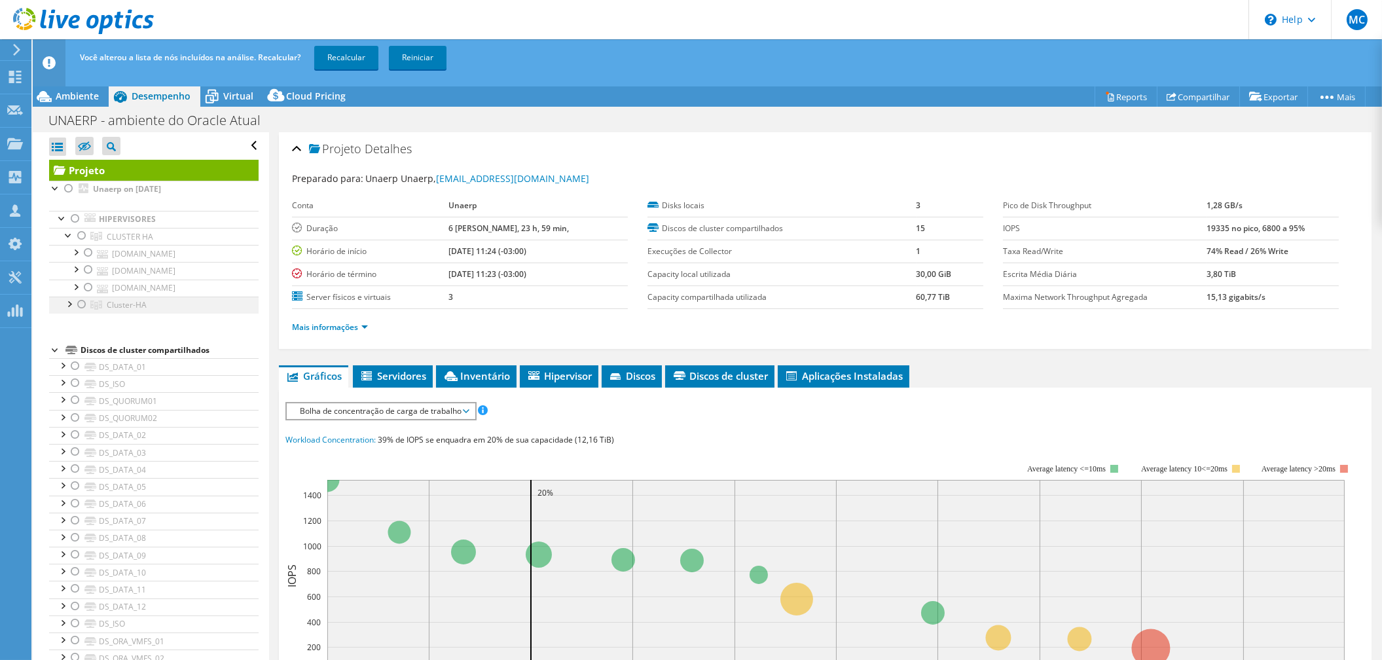
click at [78, 304] on div at bounding box center [81, 305] width 13 height 16
click at [358, 58] on link "Recalcular" at bounding box center [346, 58] width 64 height 24
click at [68, 302] on div at bounding box center [68, 303] width 13 height 13
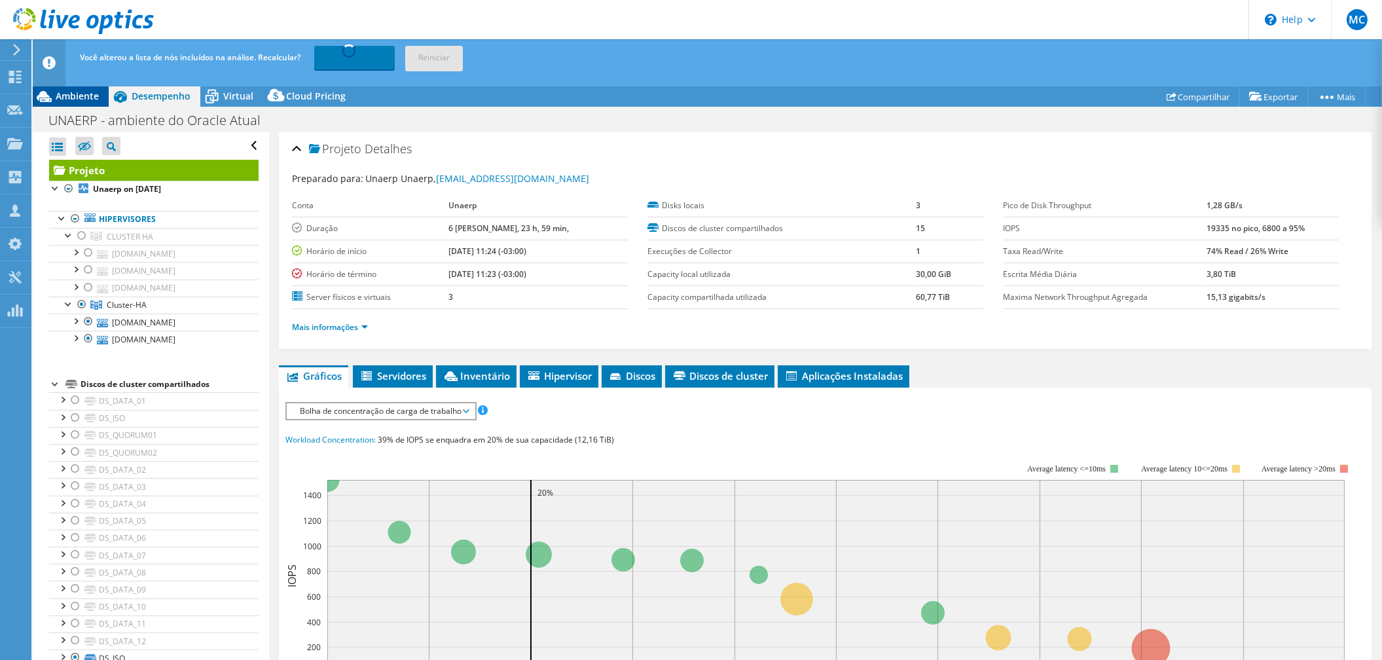
click at [74, 96] on span "Ambiente" at bounding box center [77, 96] width 43 height 12
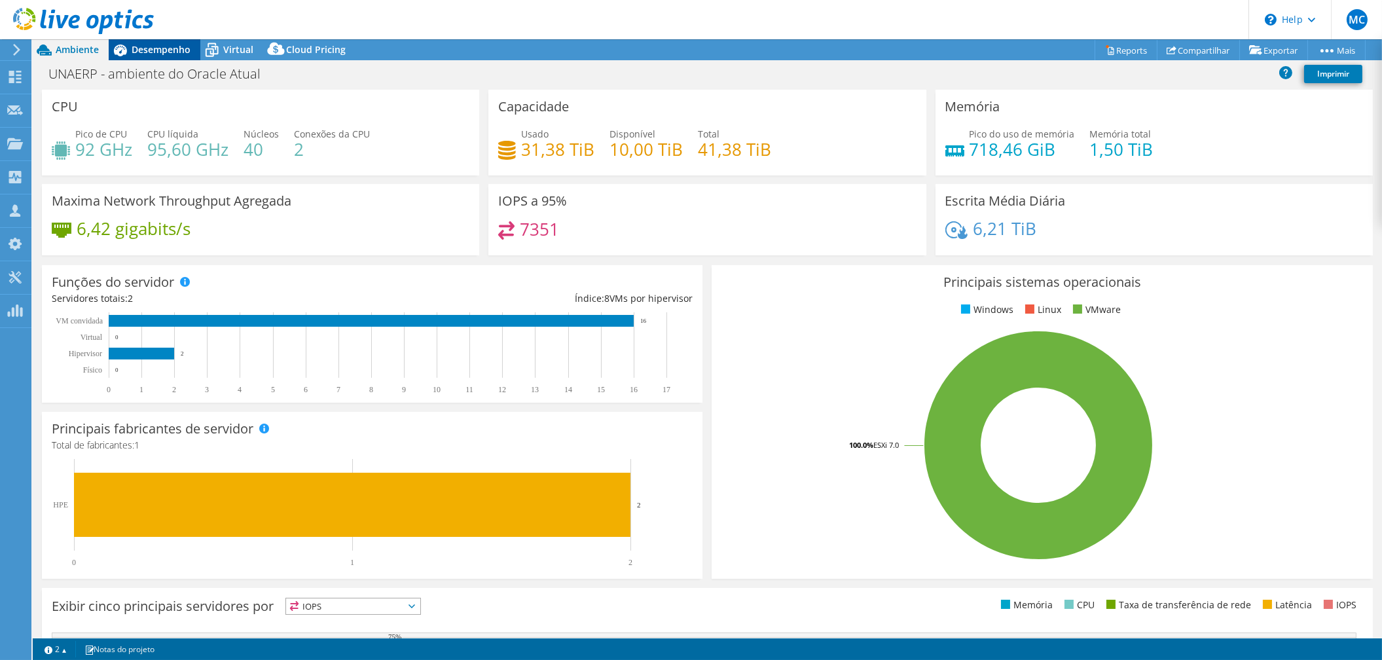
click at [150, 49] on span "Desempenho" at bounding box center [161, 49] width 59 height 12
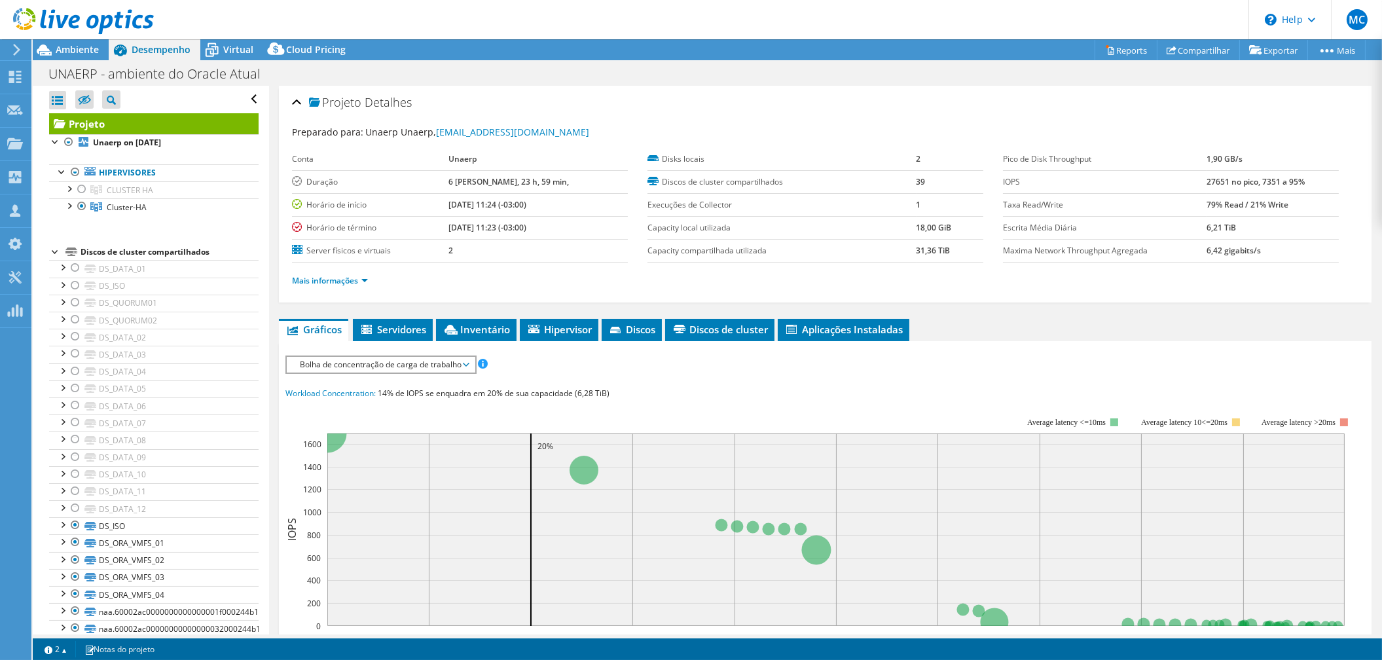
click at [402, 361] on span "Bolha de concentração de carga de trabalho" at bounding box center [380, 365] width 175 height 16
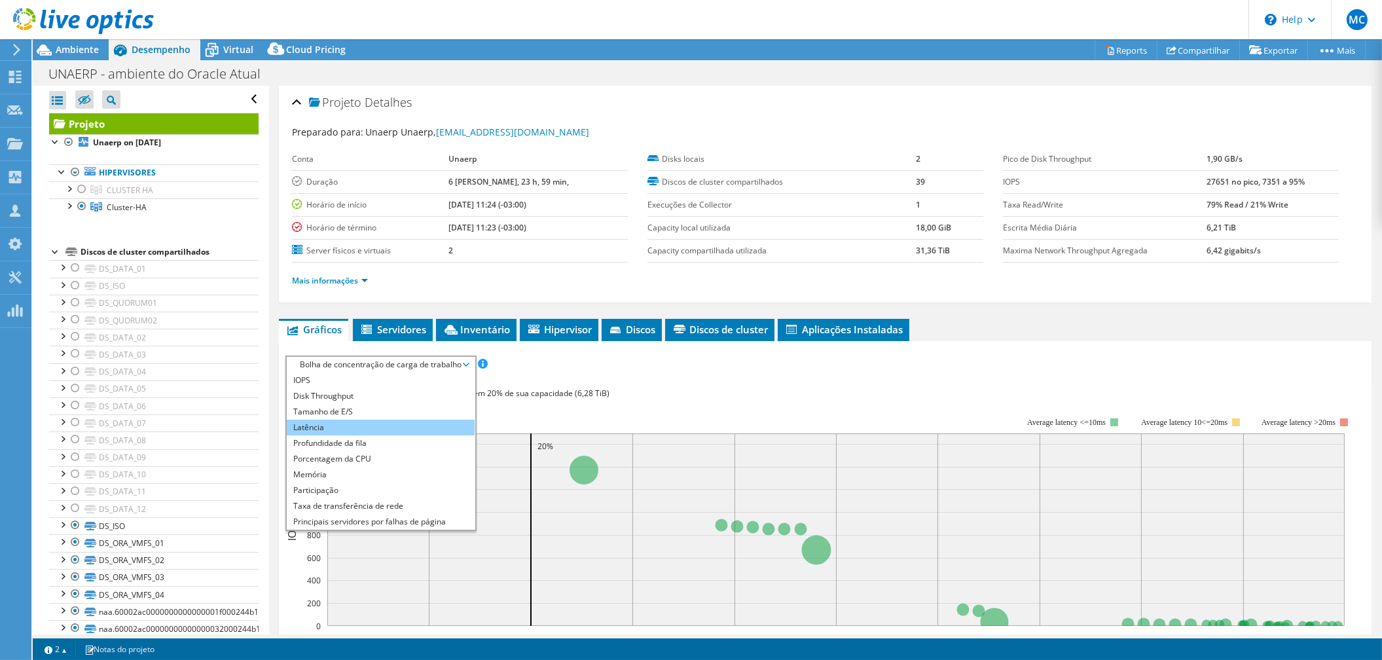
click at [389, 420] on li "Latência" at bounding box center [381, 428] width 188 height 16
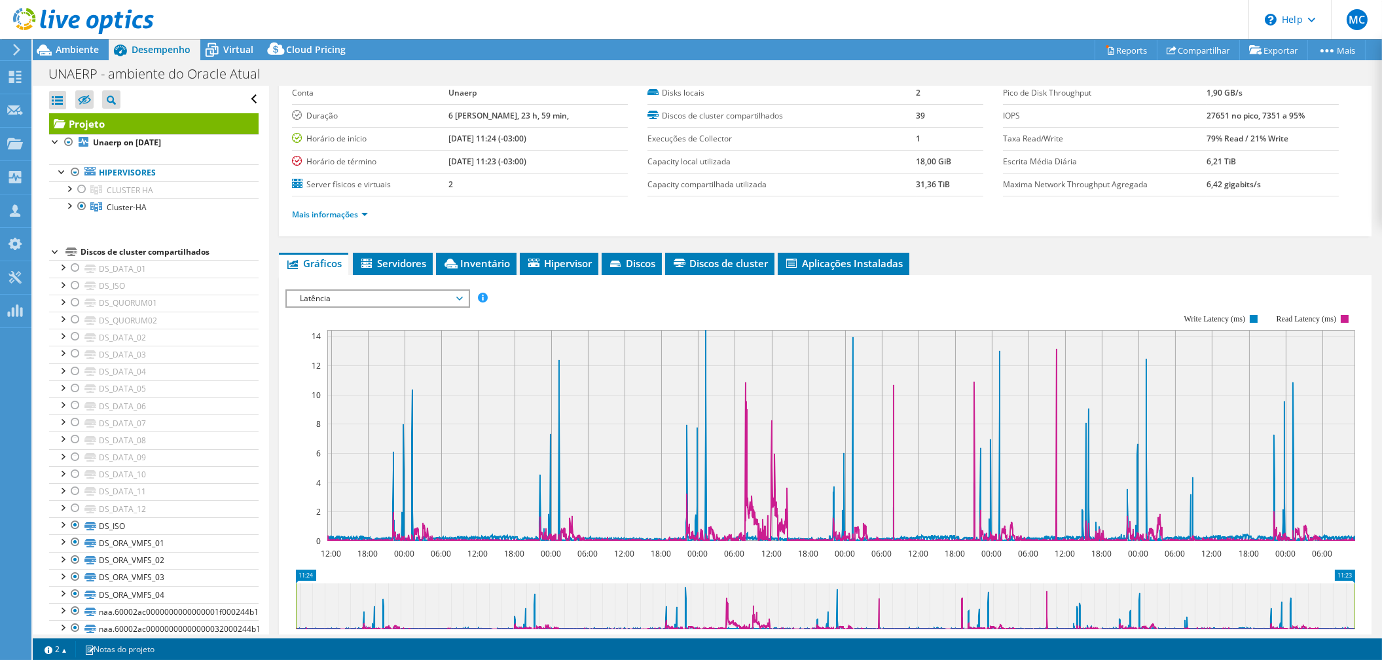
scroll to position [75, 0]
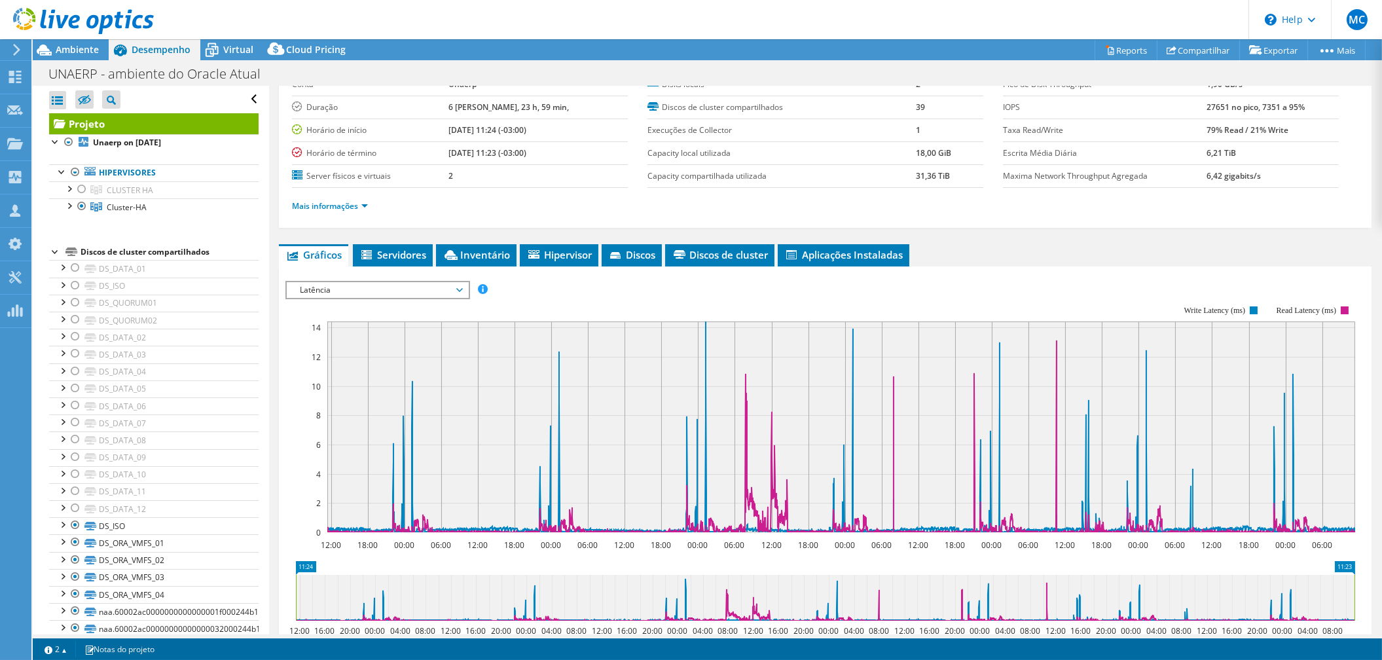
click at [408, 282] on span "Latência" at bounding box center [377, 290] width 168 height 16
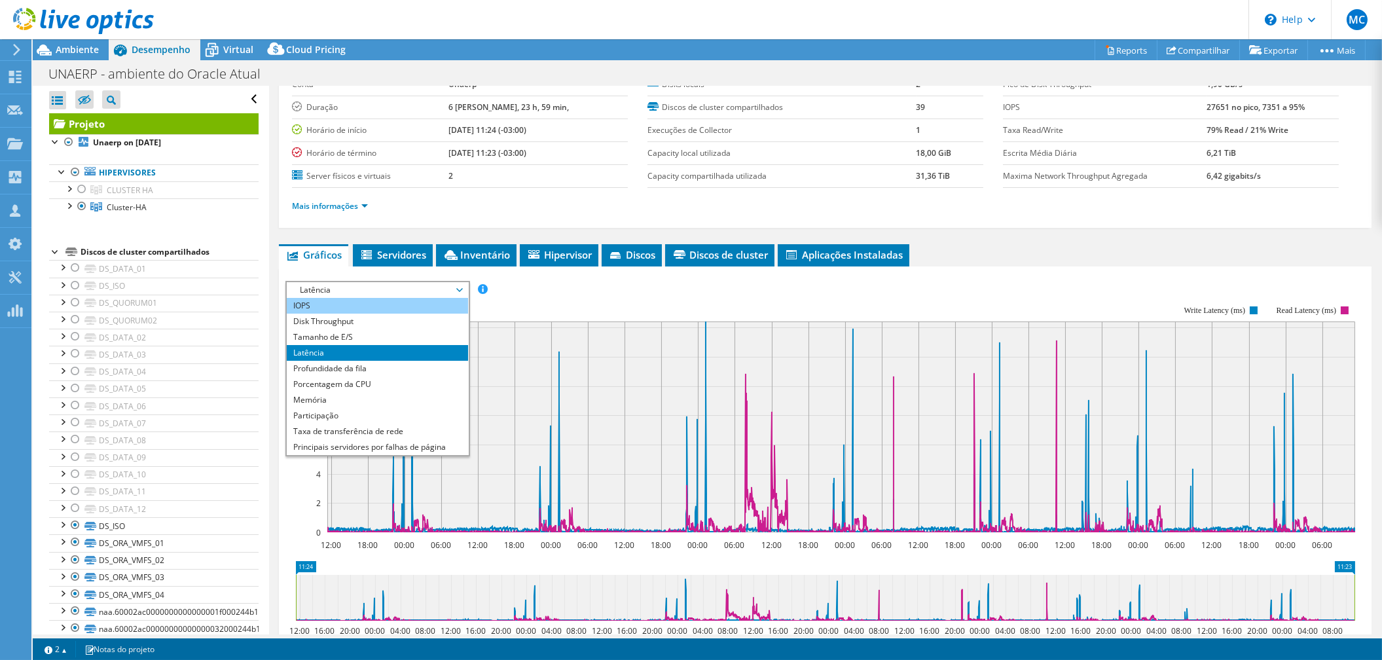
click at [390, 305] on li "IOPS" at bounding box center [377, 306] width 181 height 16
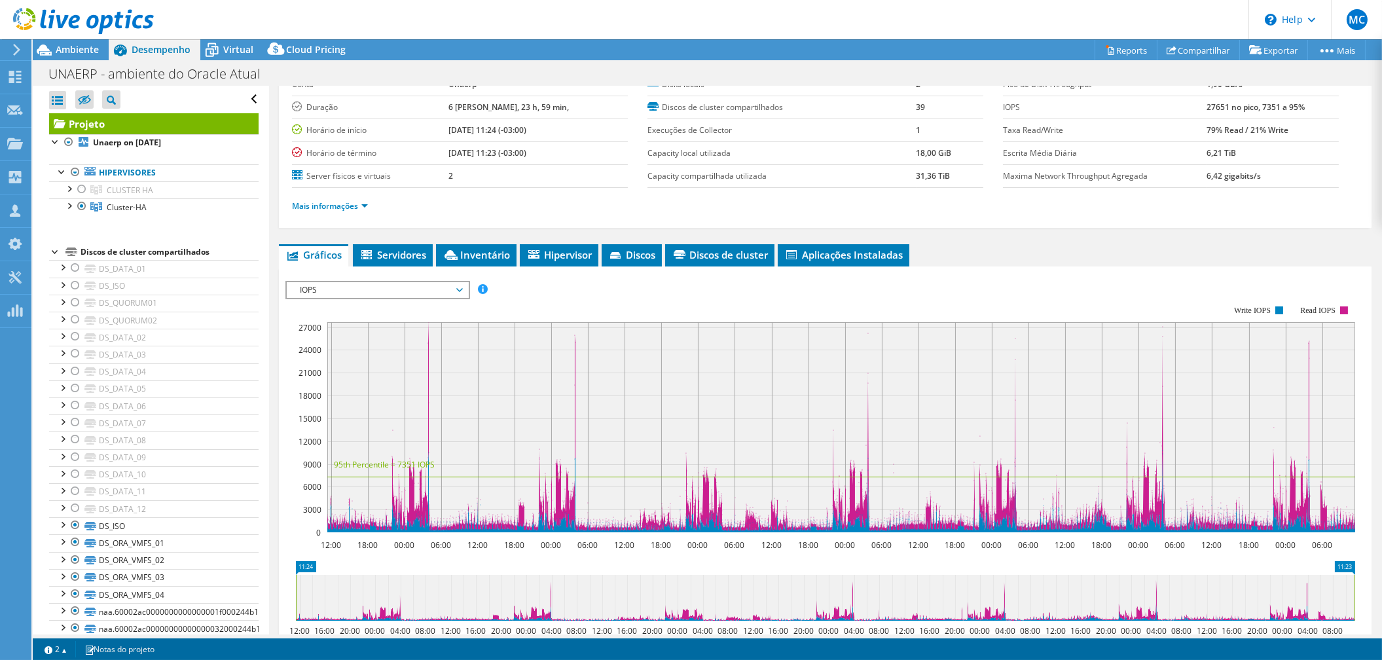
click at [403, 296] on rect at bounding box center [821, 420] width 1070 height 262
click at [385, 291] on span "IOPS" at bounding box center [377, 290] width 168 height 16
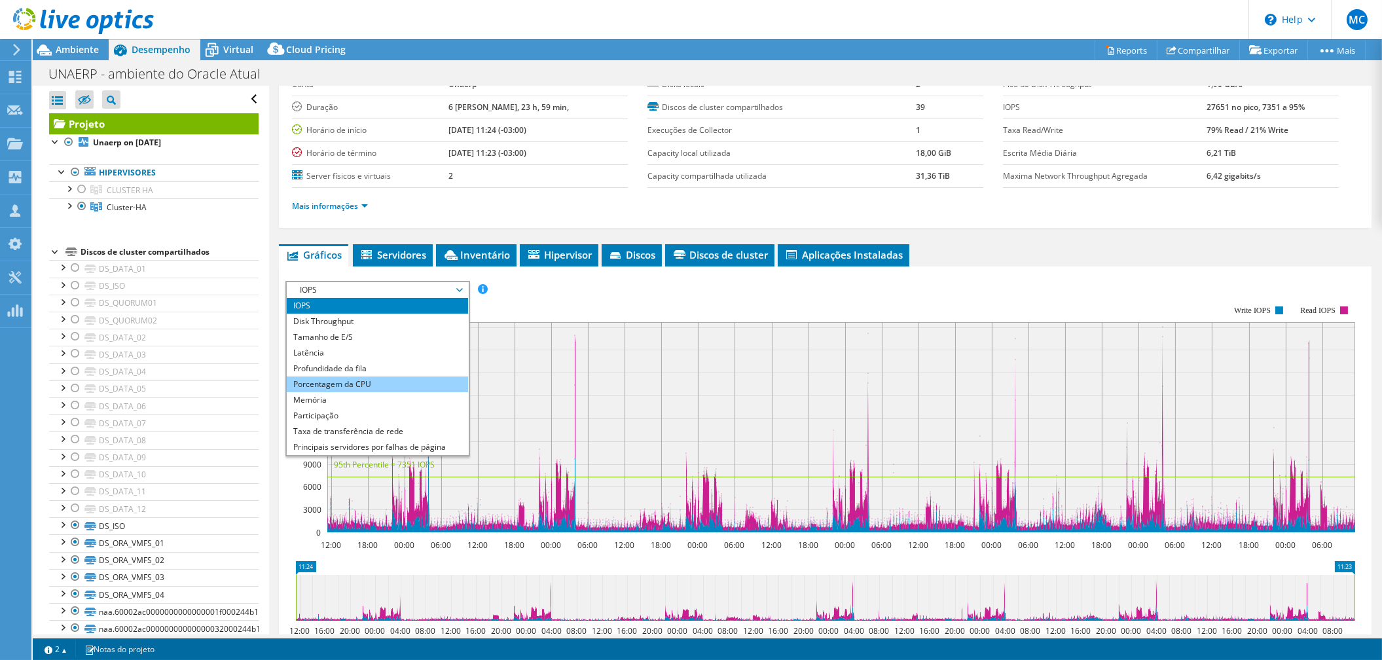
click at [383, 383] on li "Porcentagem da CPU" at bounding box center [377, 385] width 181 height 16
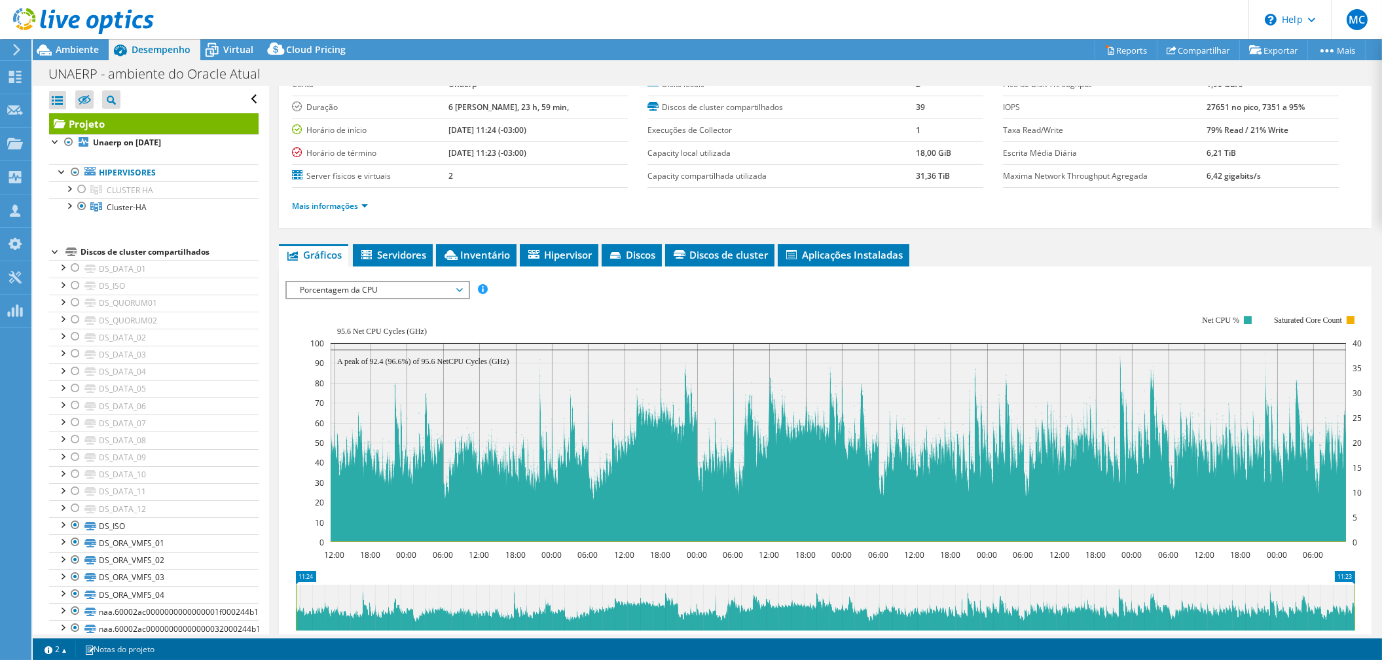
click at [369, 288] on span "Porcentagem da CPU" at bounding box center [377, 290] width 168 height 16
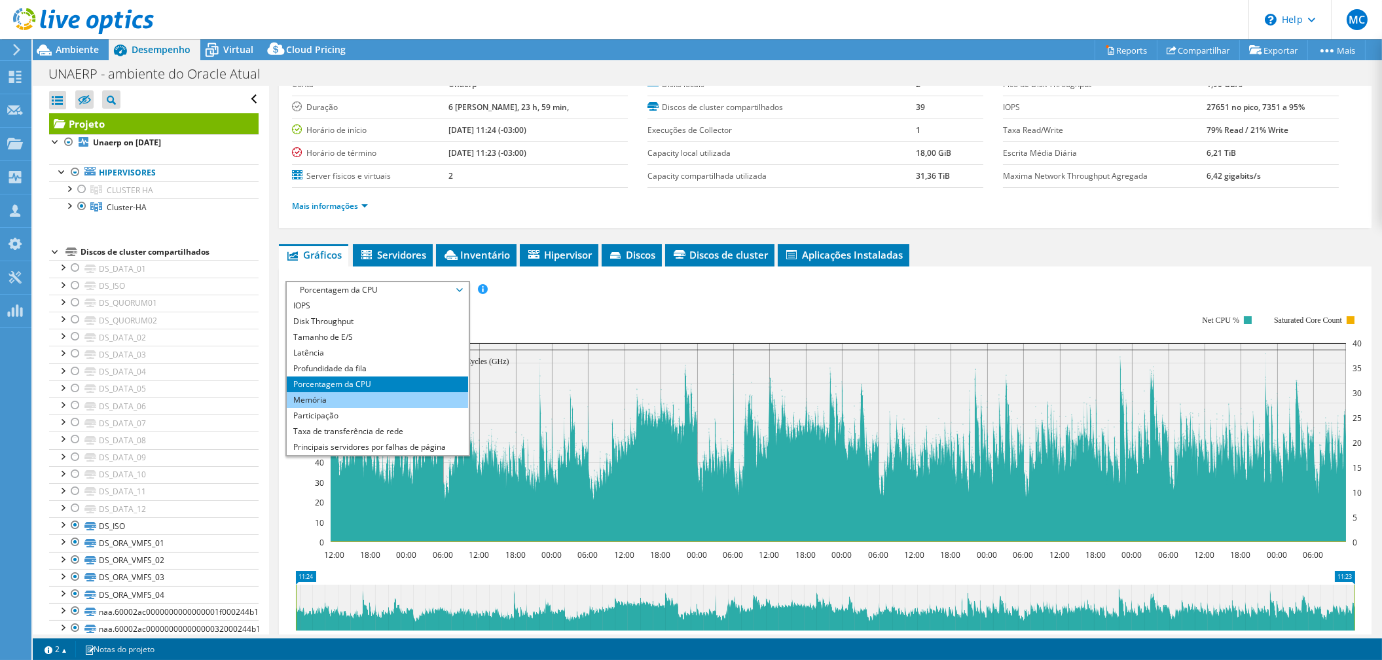
click at [385, 392] on li "Memória" at bounding box center [377, 400] width 181 height 16
